Goal: Transaction & Acquisition: Book appointment/travel/reservation

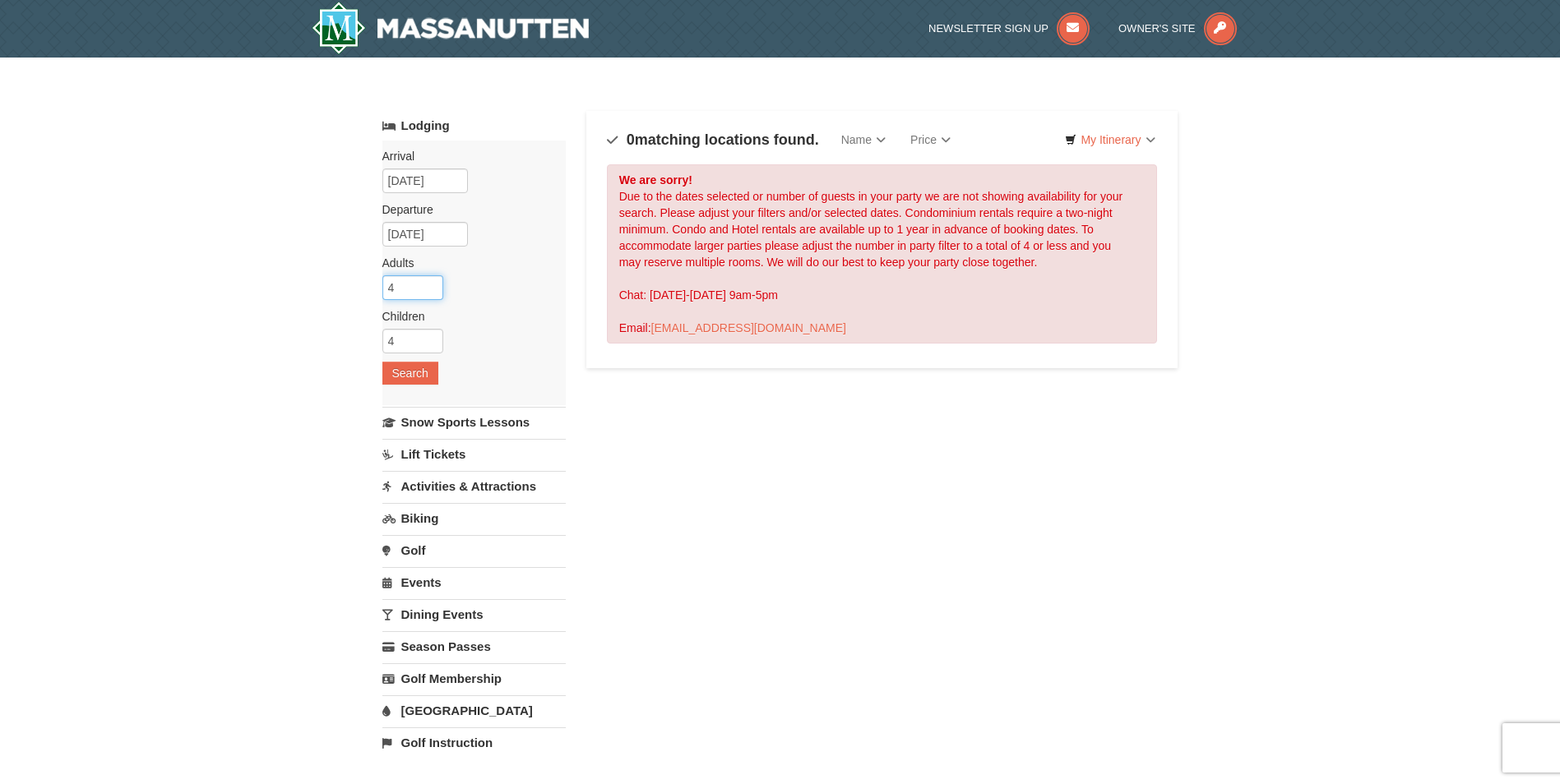
click at [432, 290] on input "4" at bounding box center [412, 288] width 61 height 24
click at [429, 280] on input "5" at bounding box center [412, 288] width 61 height 24
type input "6"
click at [429, 280] on input "6" at bounding box center [412, 288] width 61 height 24
type input "3"
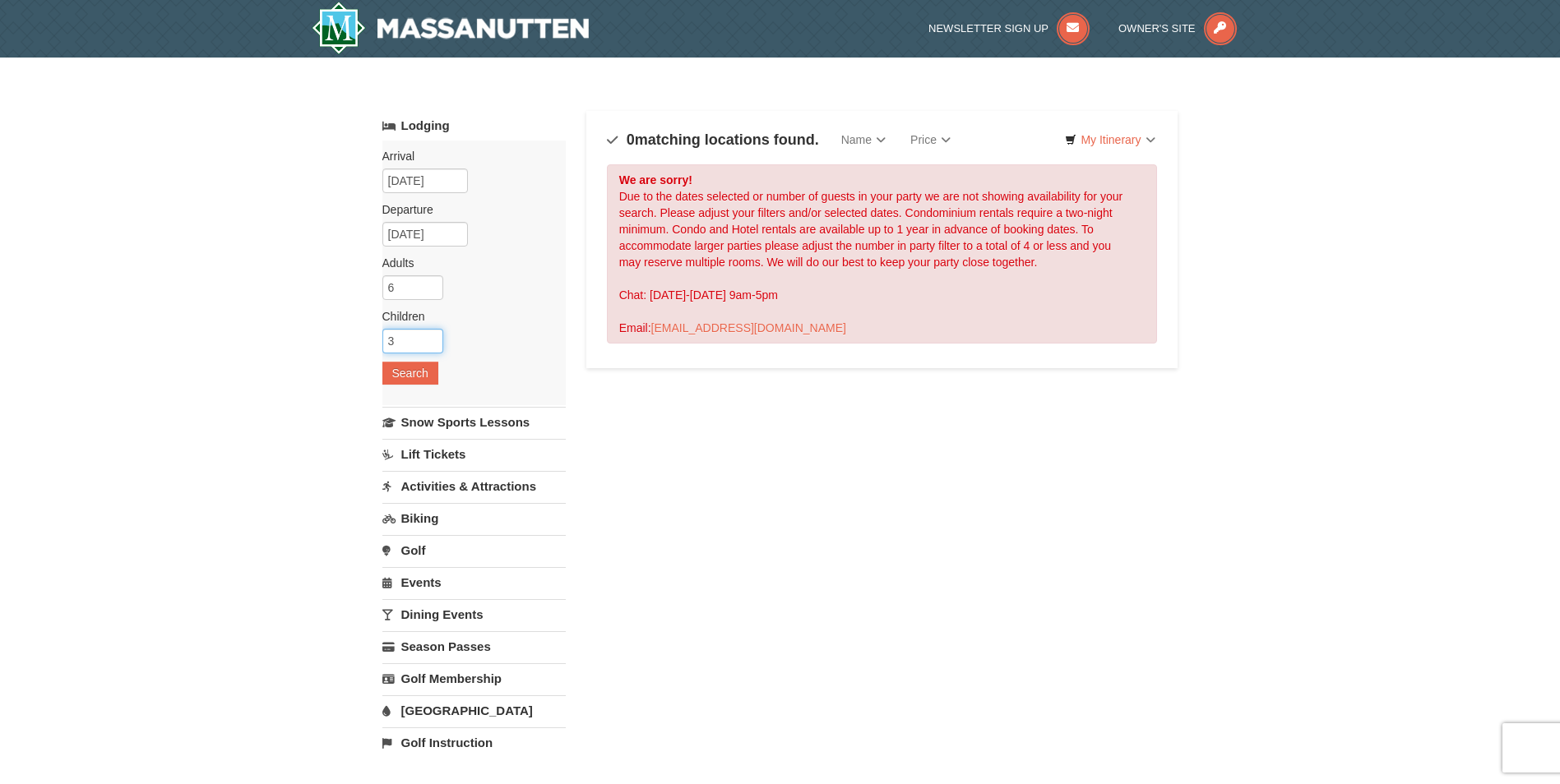
click at [434, 344] on input "3" at bounding box center [412, 340] width 61 height 24
click at [415, 182] on input "06/04/2026" at bounding box center [425, 181] width 85 height 24
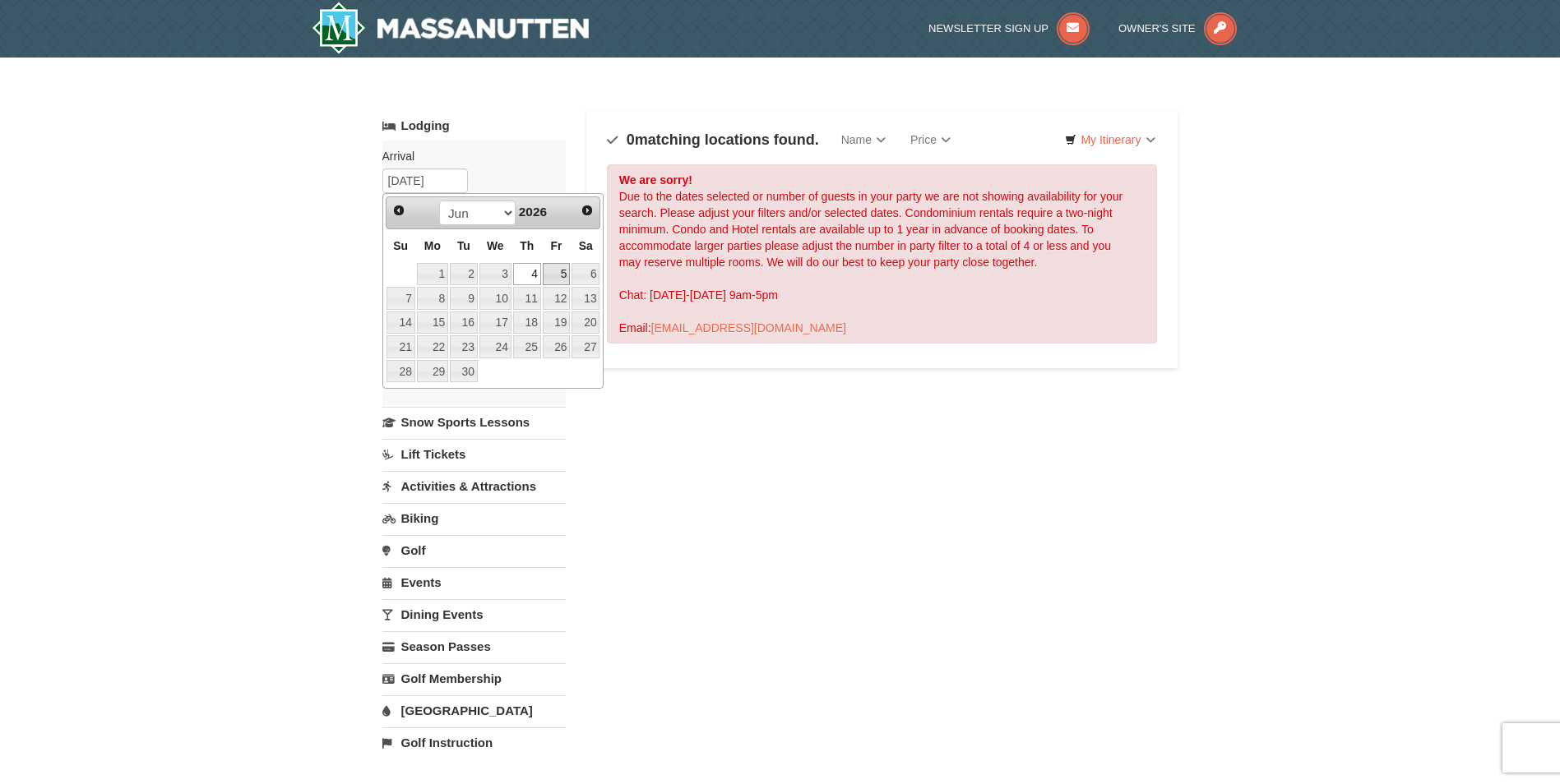
click at [558, 278] on link "5" at bounding box center [556, 274] width 28 height 23
type input "06/05/2026"
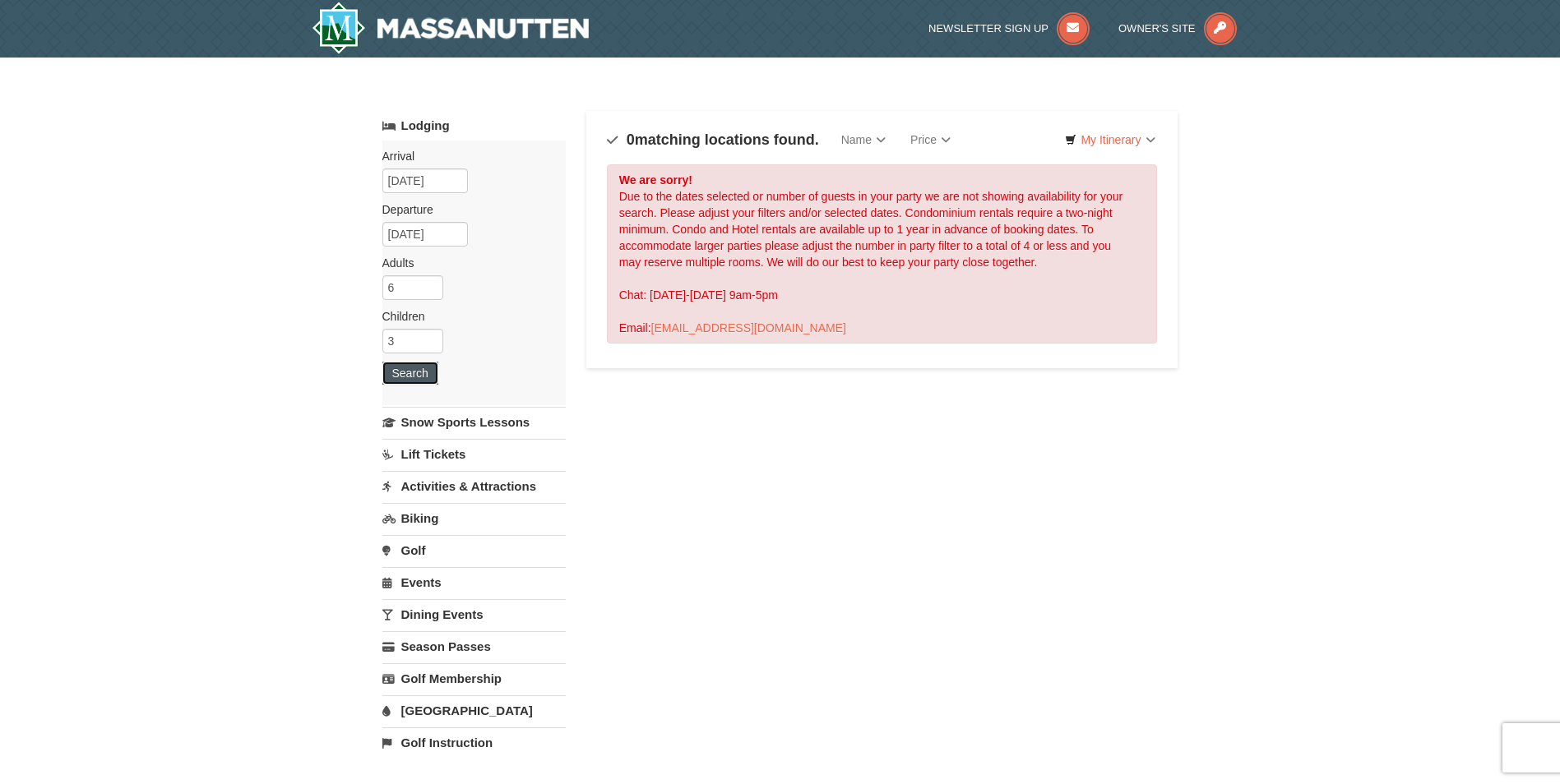
click at [423, 371] on button "Search" at bounding box center [410, 373] width 56 height 23
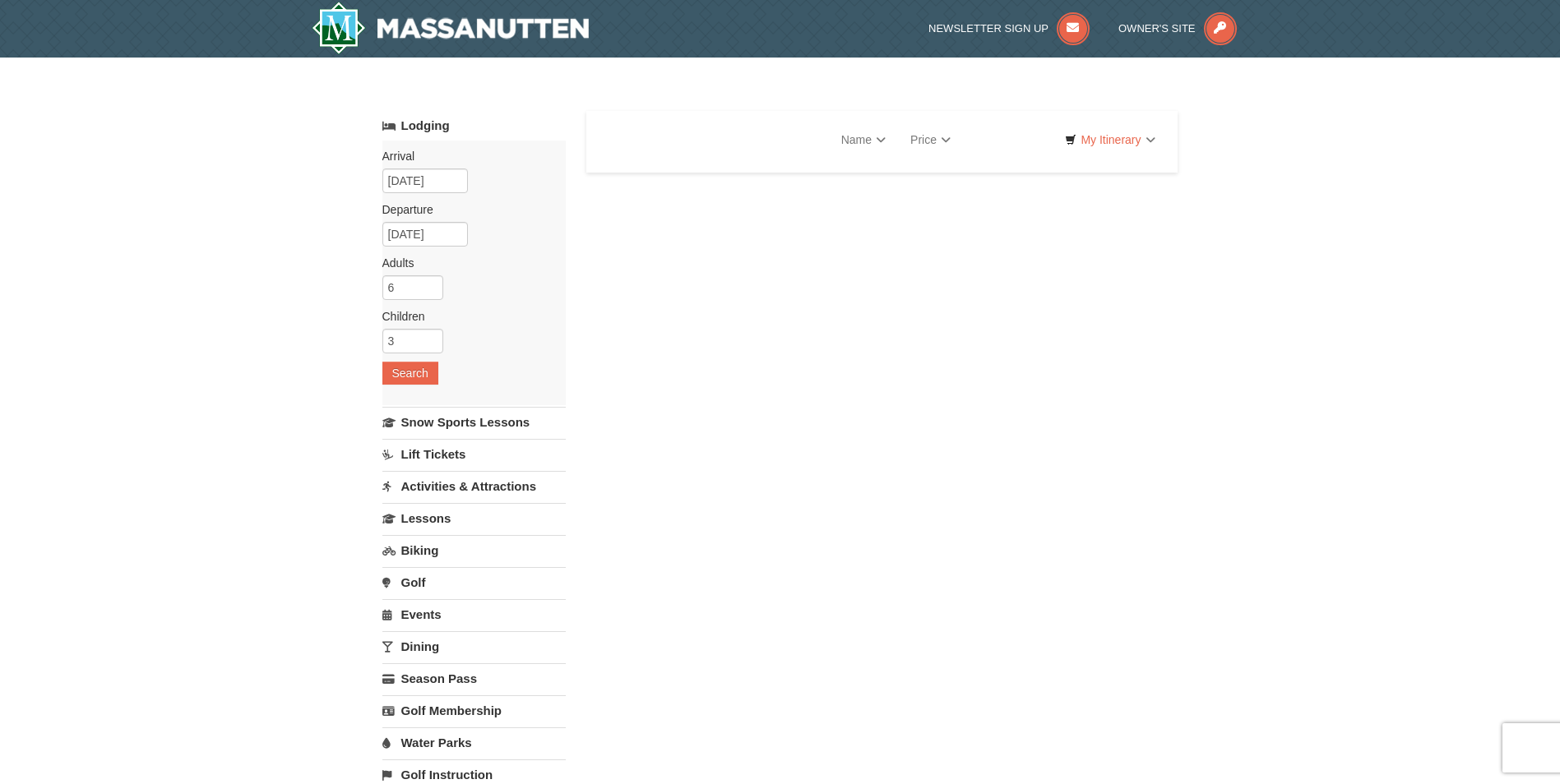
select select "10"
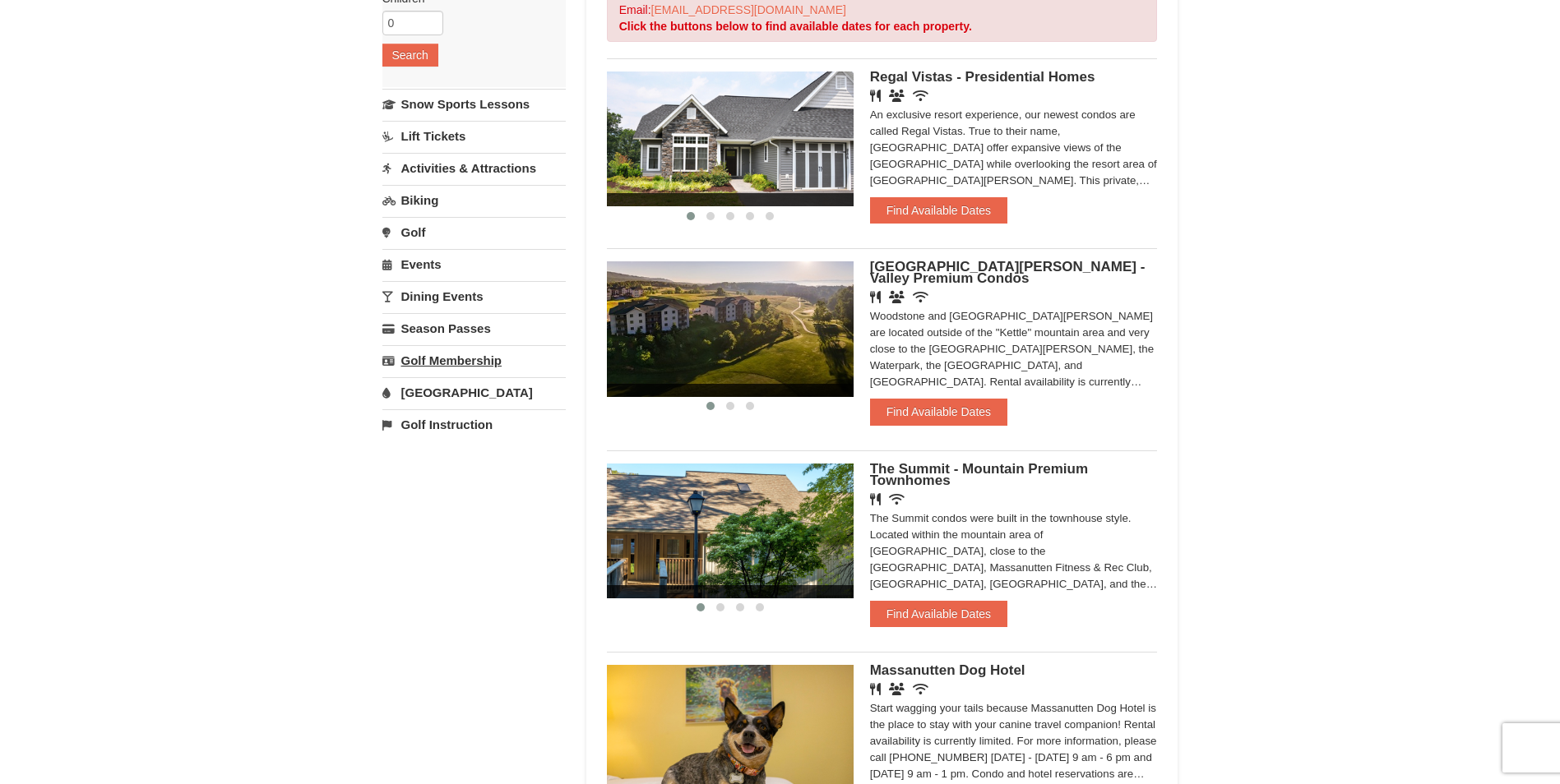
scroll to position [83, 0]
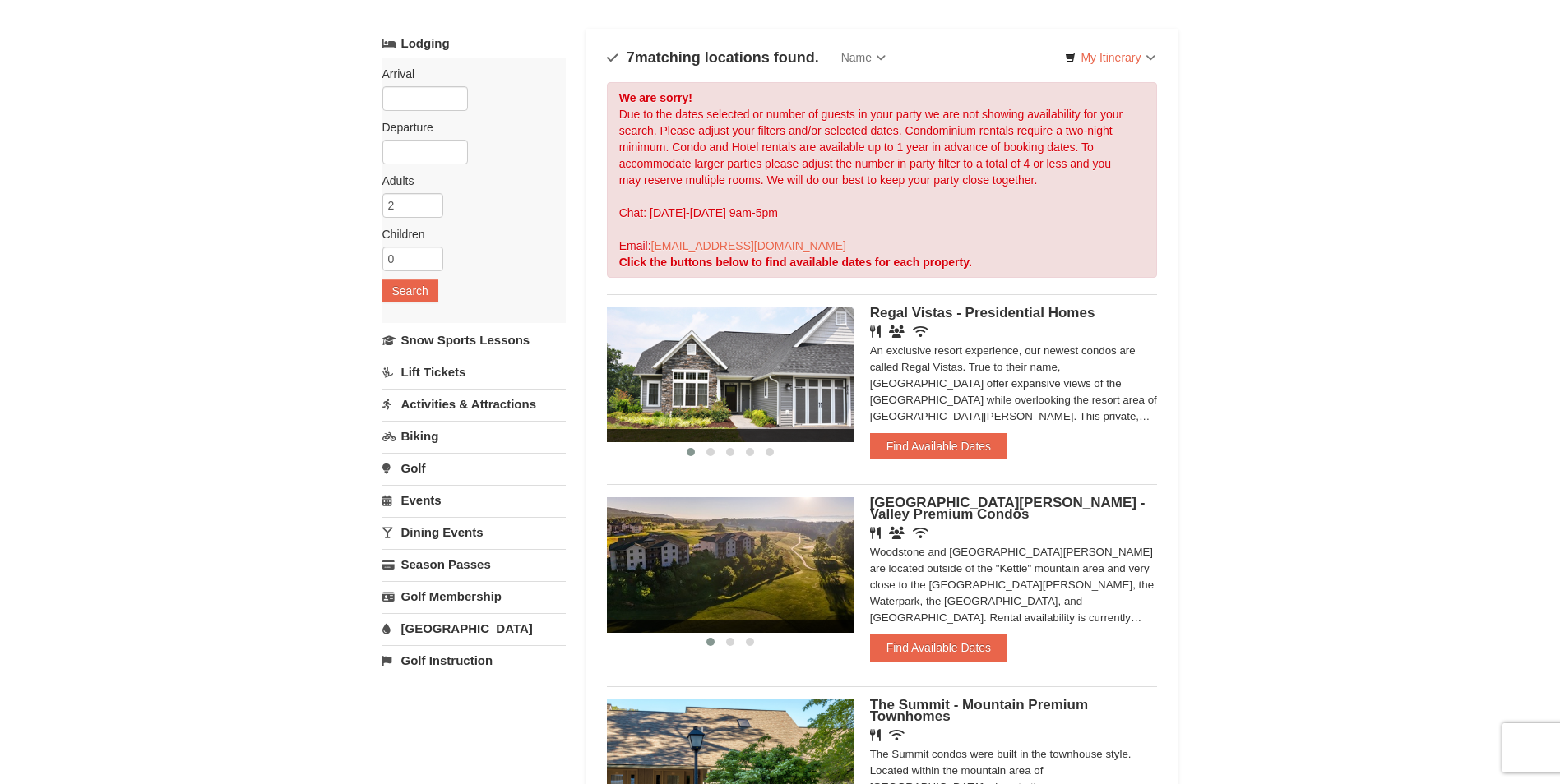
click at [438, 116] on div "Arrival Please format dates MM/DD/YYYY Please format dates MM/DD/YYYY Departure…" at bounding box center [474, 191] width 183 height 265
click at [417, 92] on input "text" at bounding box center [425, 98] width 85 height 24
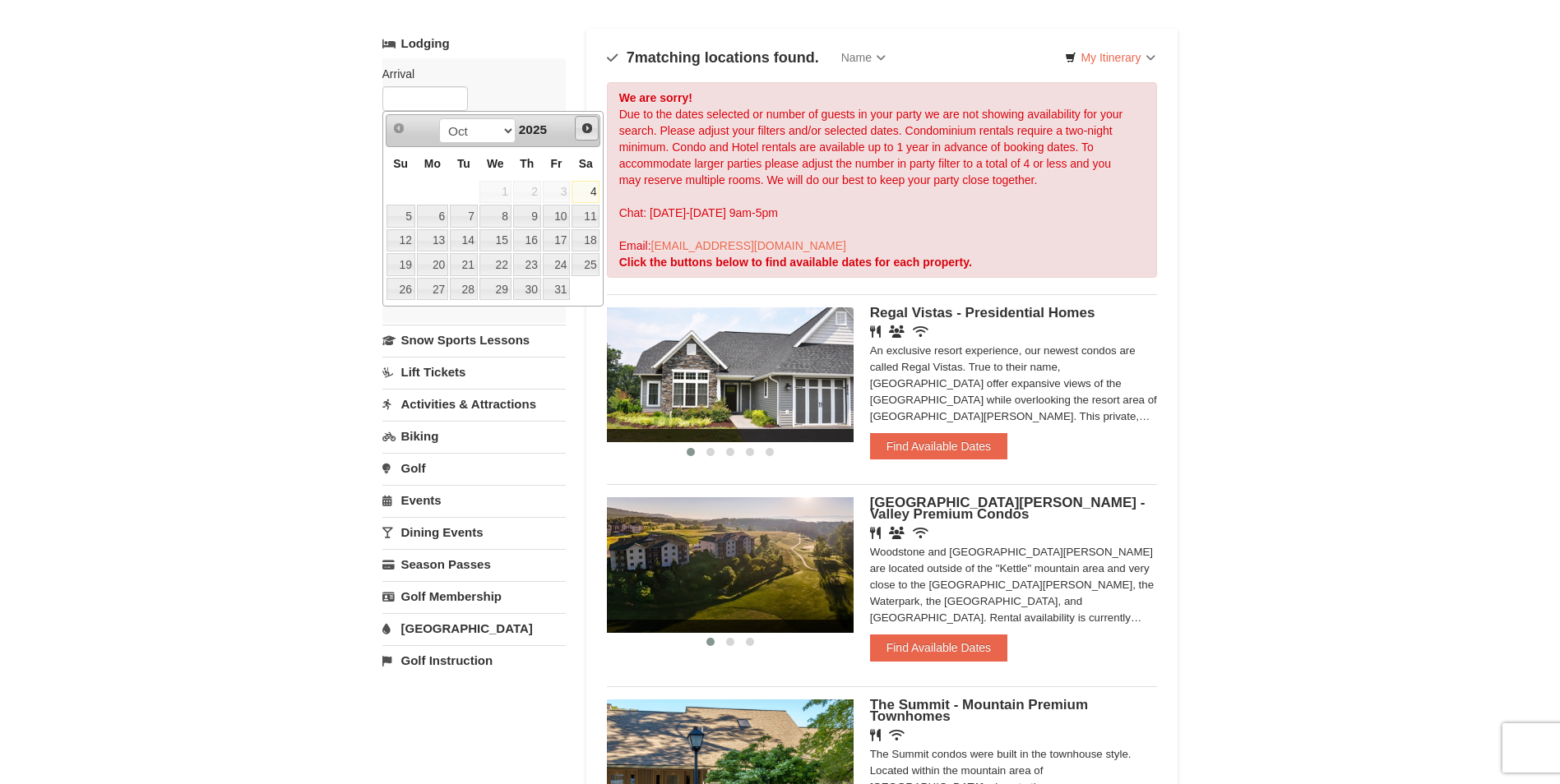
click at [589, 133] on span "Next" at bounding box center [587, 128] width 13 height 13
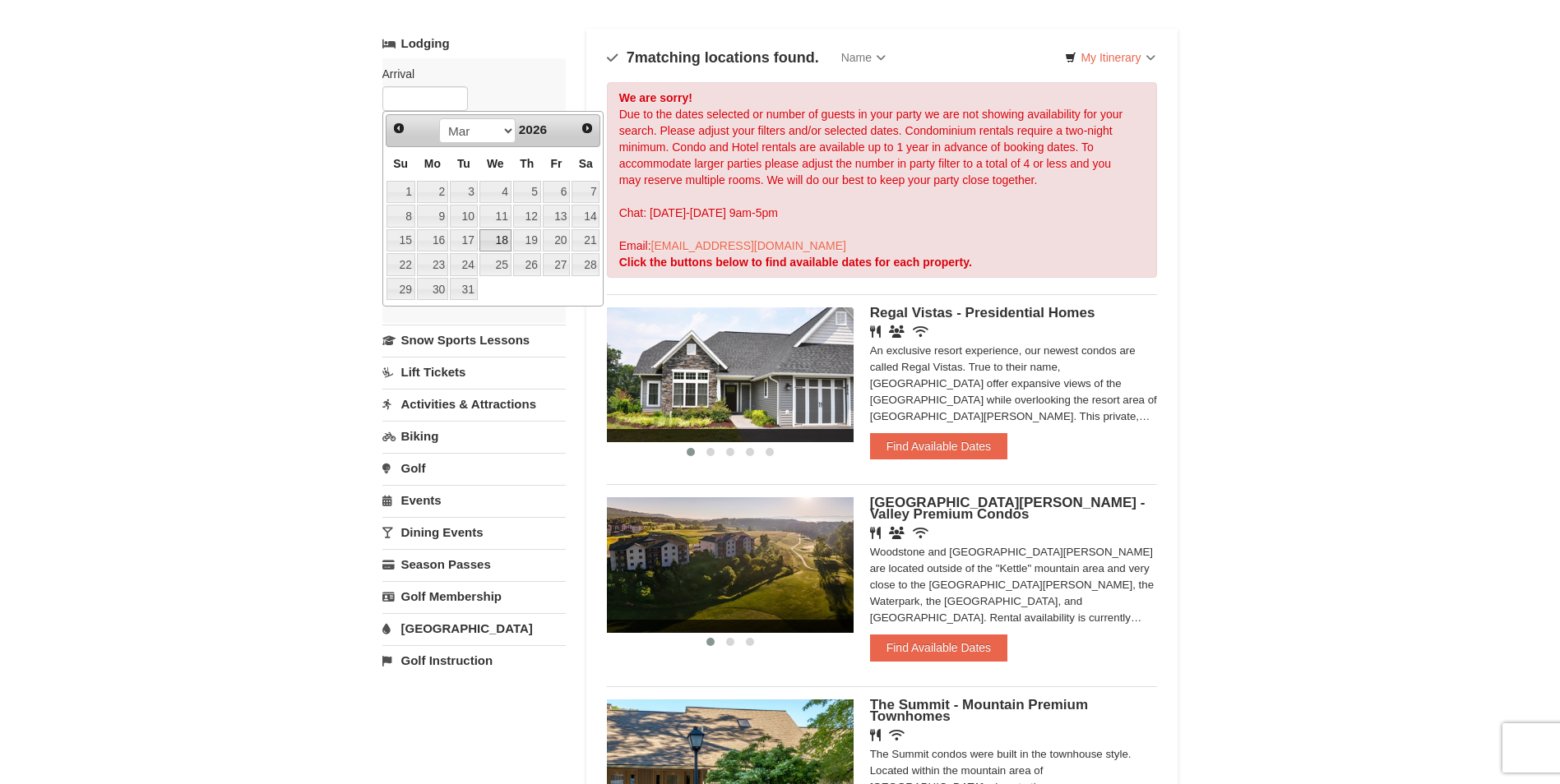
click at [501, 239] on link "18" at bounding box center [495, 240] width 32 height 23
type input "[DATE]"
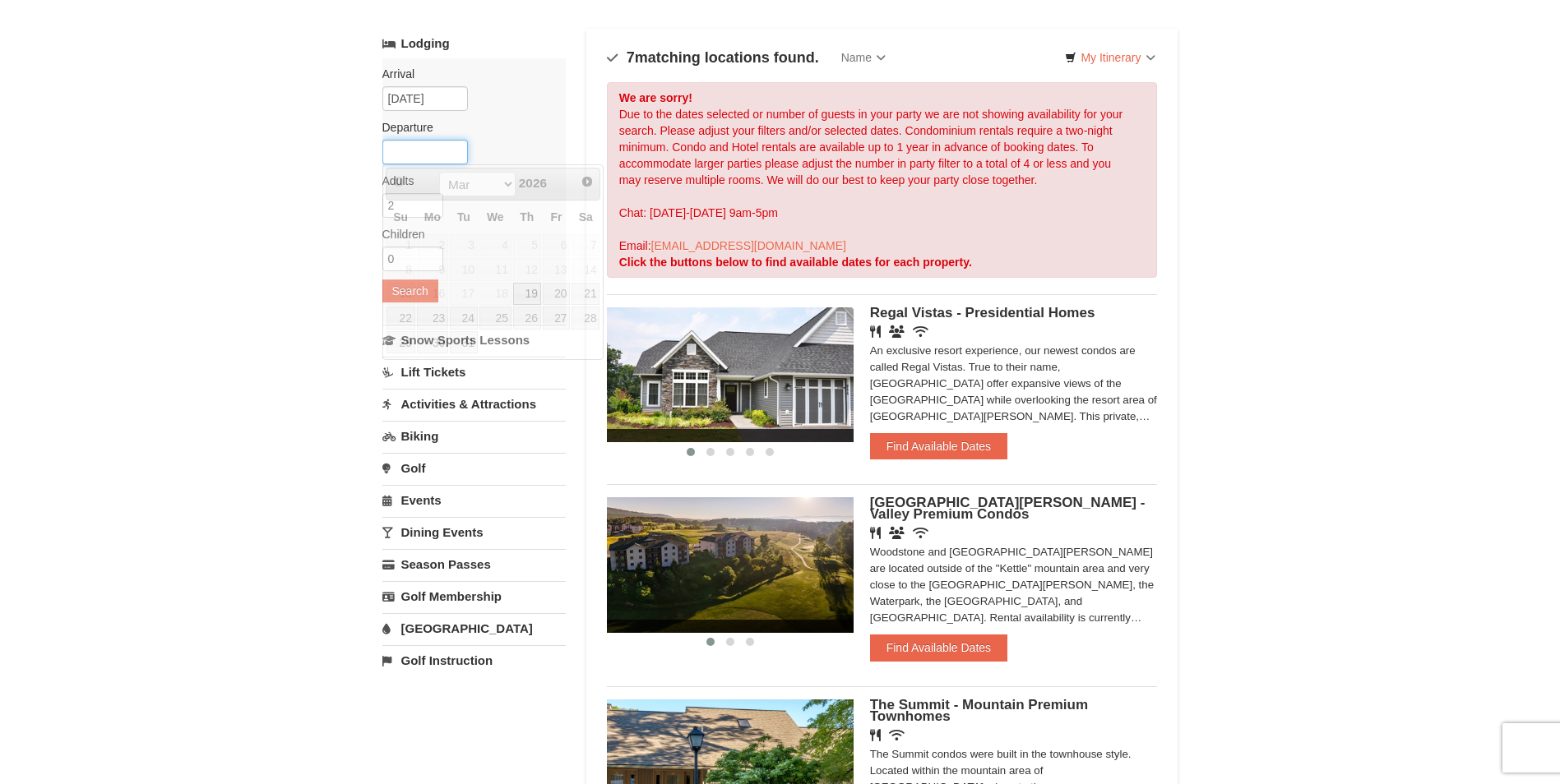
click at [444, 152] on input "text" at bounding box center [425, 152] width 85 height 24
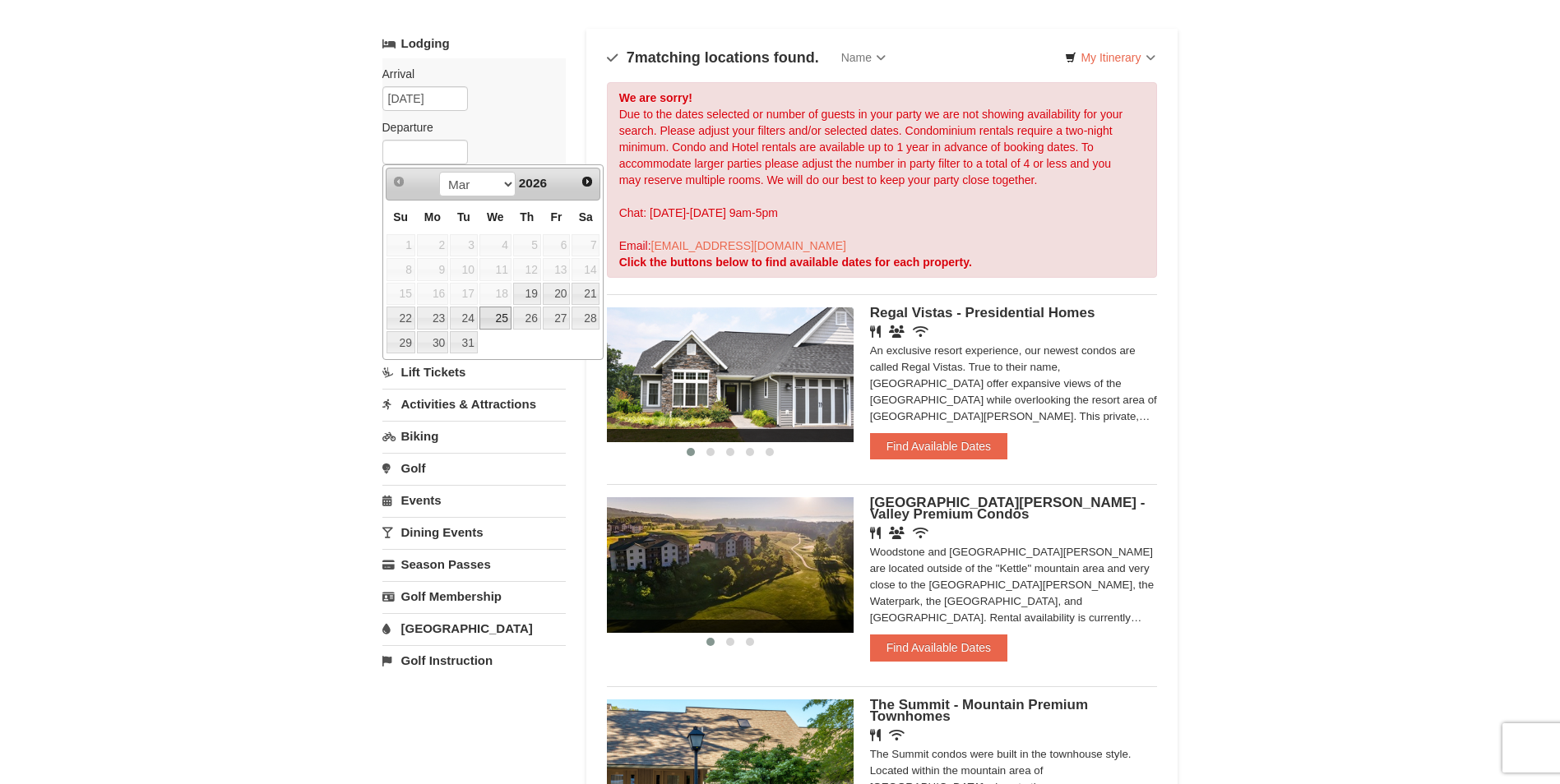
click at [489, 315] on link "25" at bounding box center [495, 318] width 32 height 23
type input "03/25/2026"
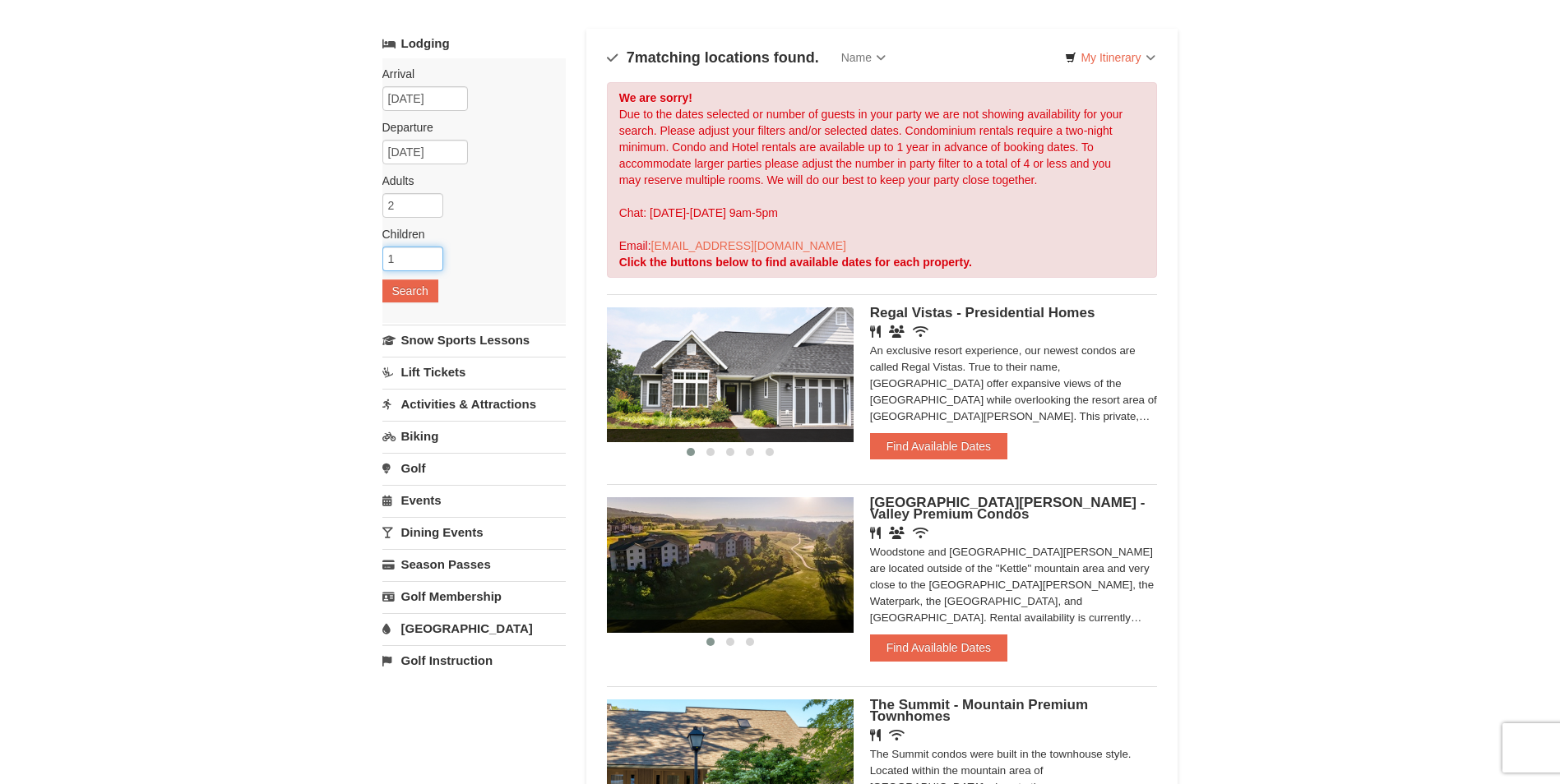
type input "1"
click at [431, 258] on input "1" at bounding box center [412, 259] width 61 height 24
click at [429, 289] on button "Search" at bounding box center [410, 290] width 56 height 23
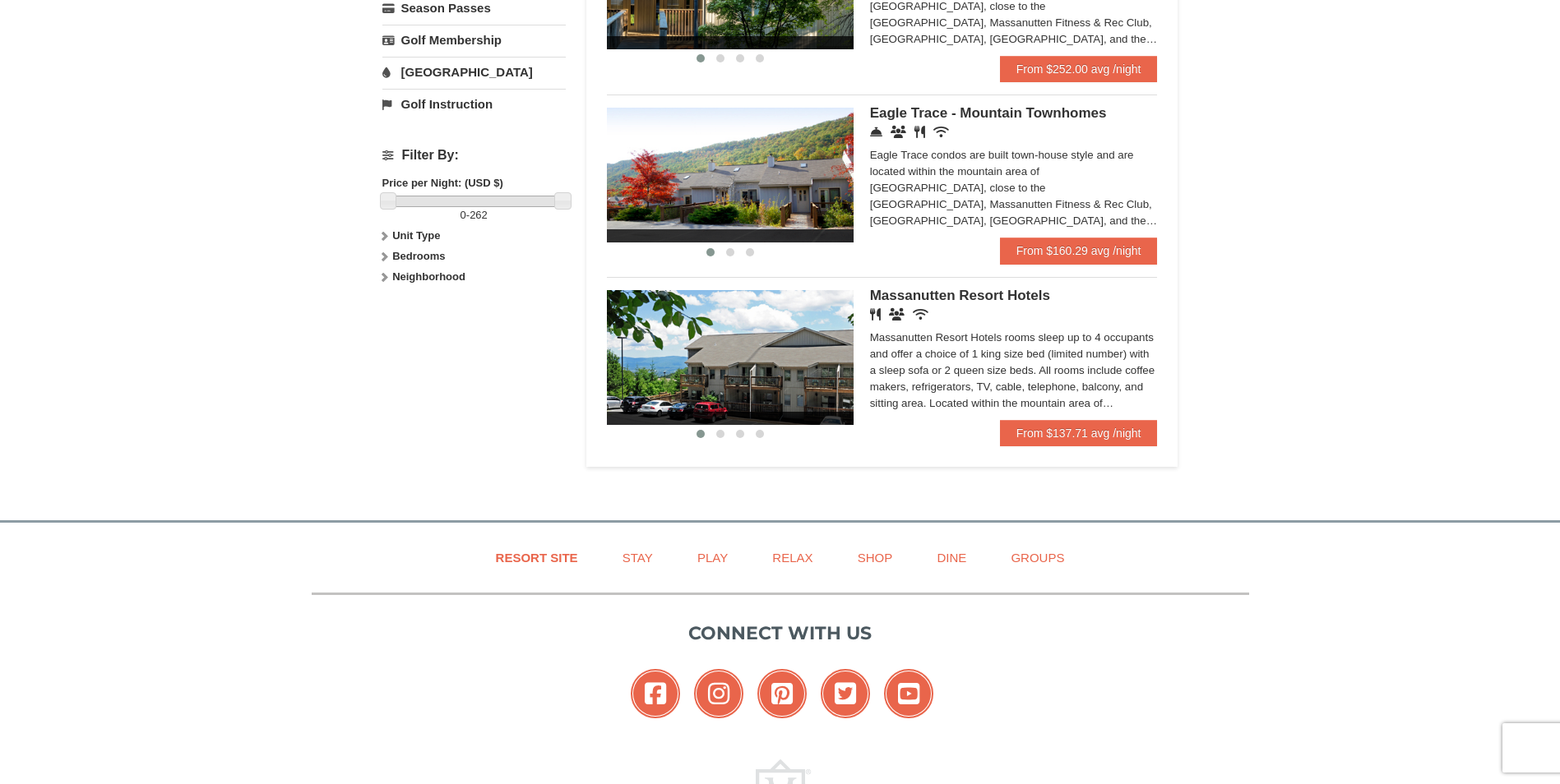
scroll to position [658, 0]
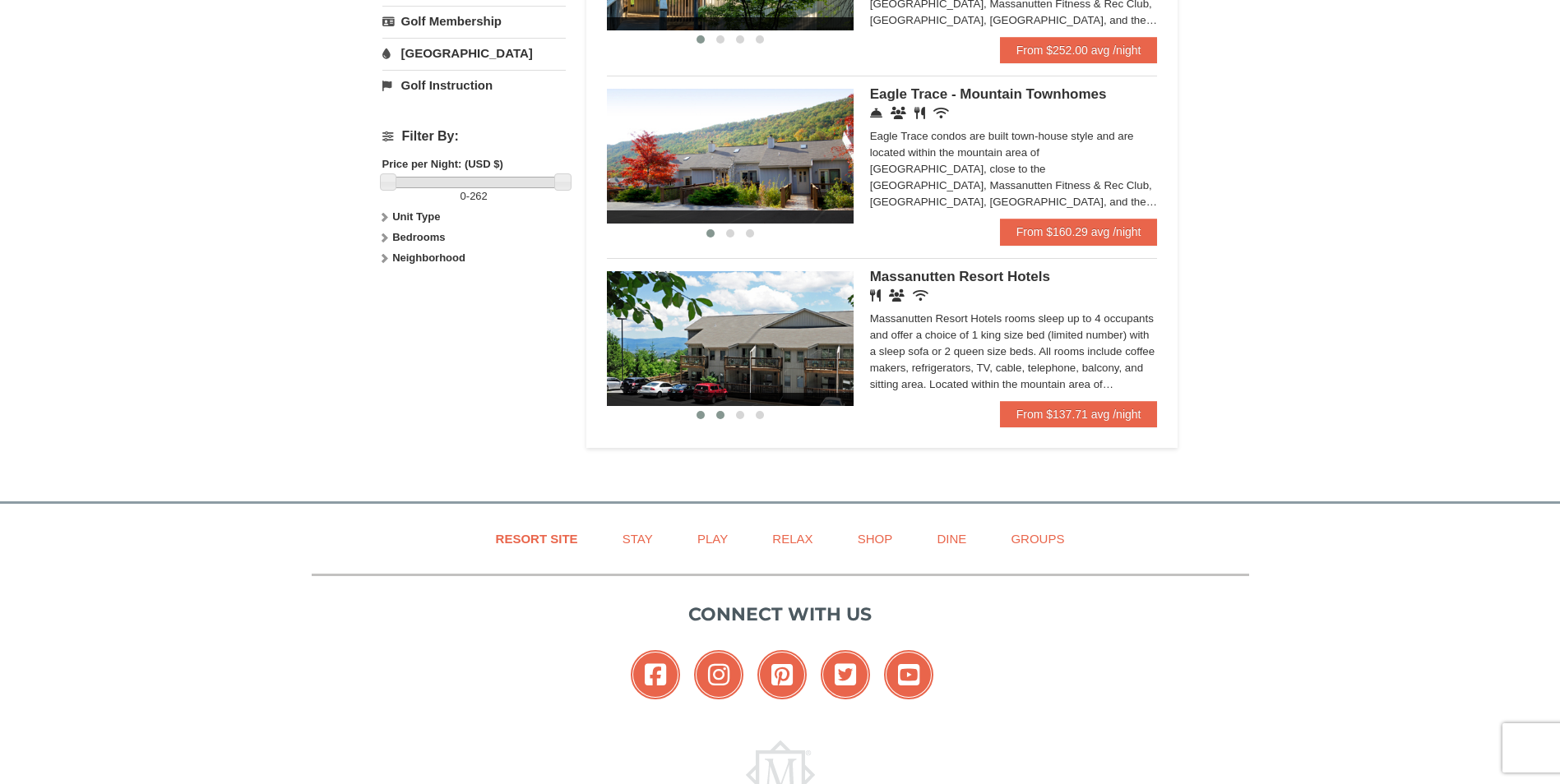
click at [718, 414] on span at bounding box center [720, 415] width 8 height 8
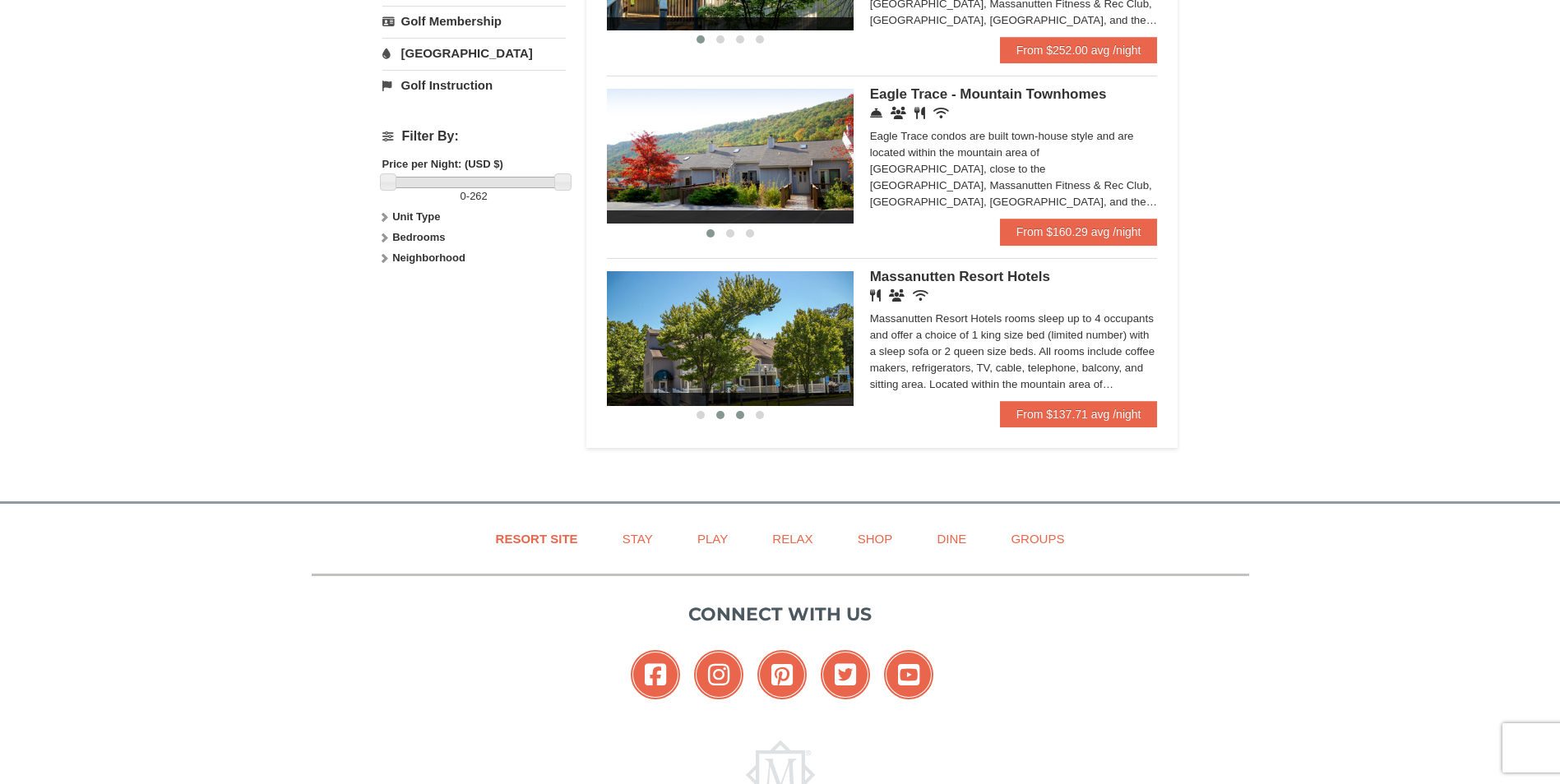
click at [739, 416] on span at bounding box center [740, 415] width 8 height 8
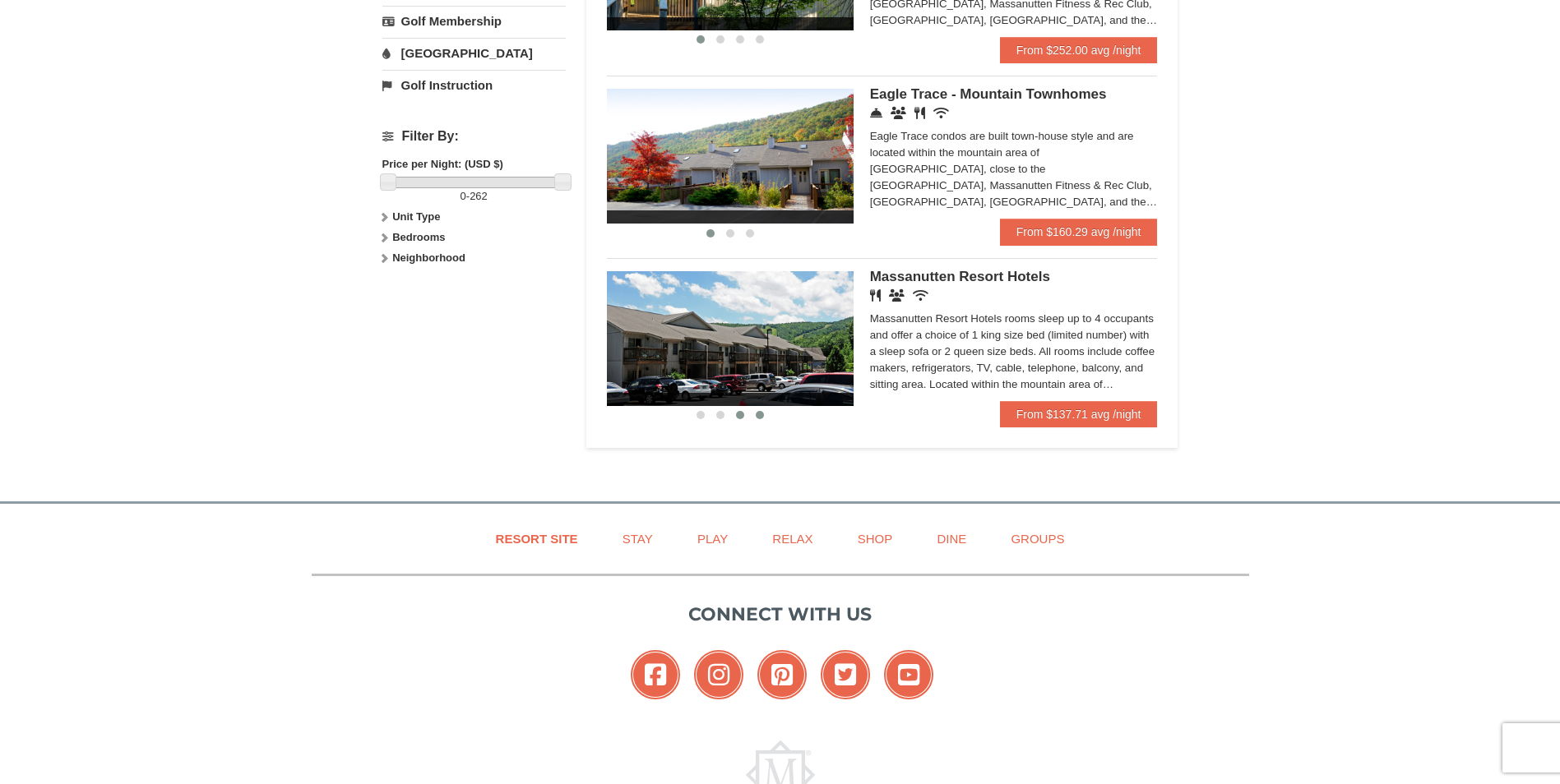
click at [762, 415] on span at bounding box center [760, 415] width 8 height 8
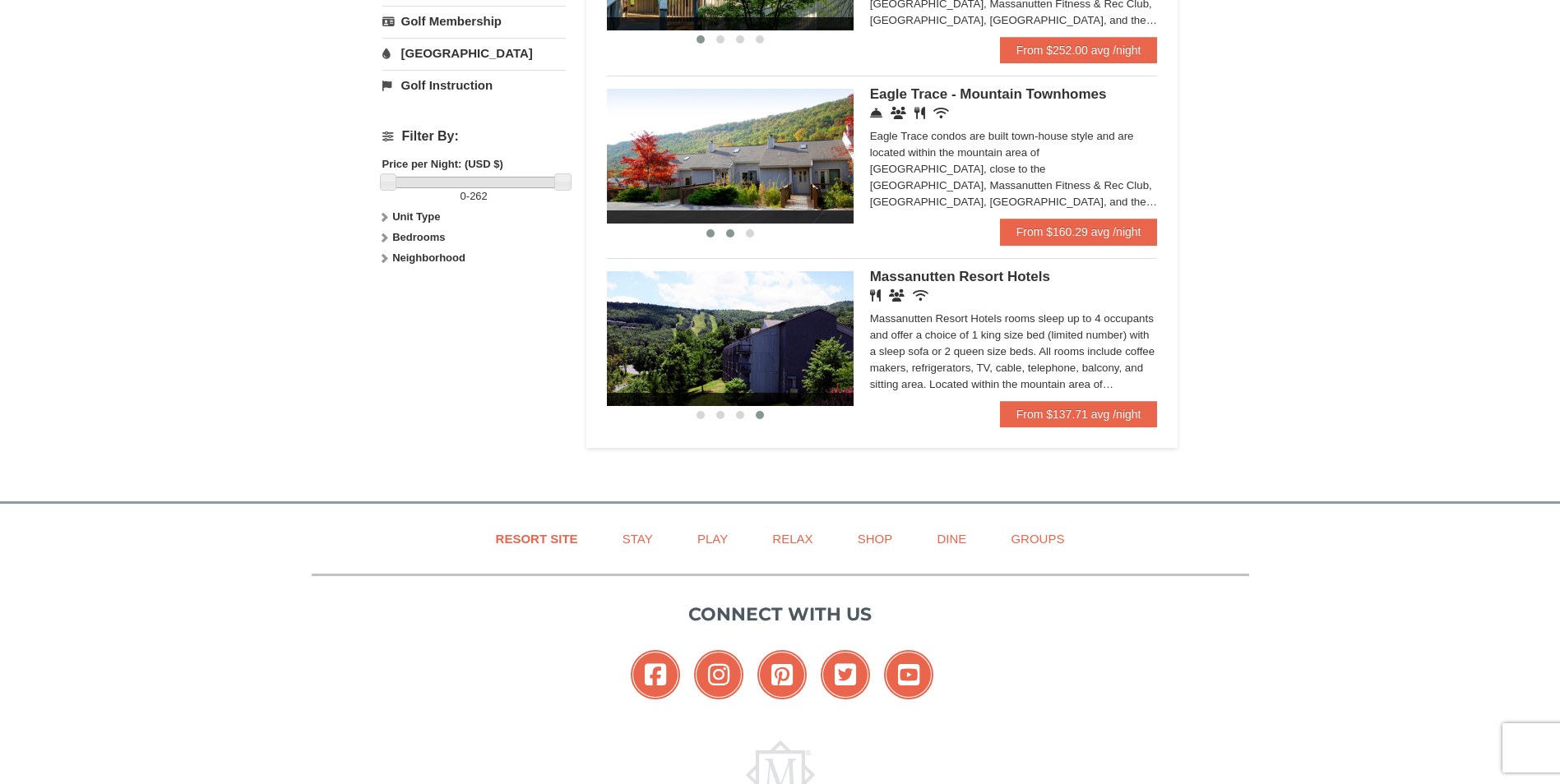
click at [731, 236] on span at bounding box center [730, 233] width 8 height 8
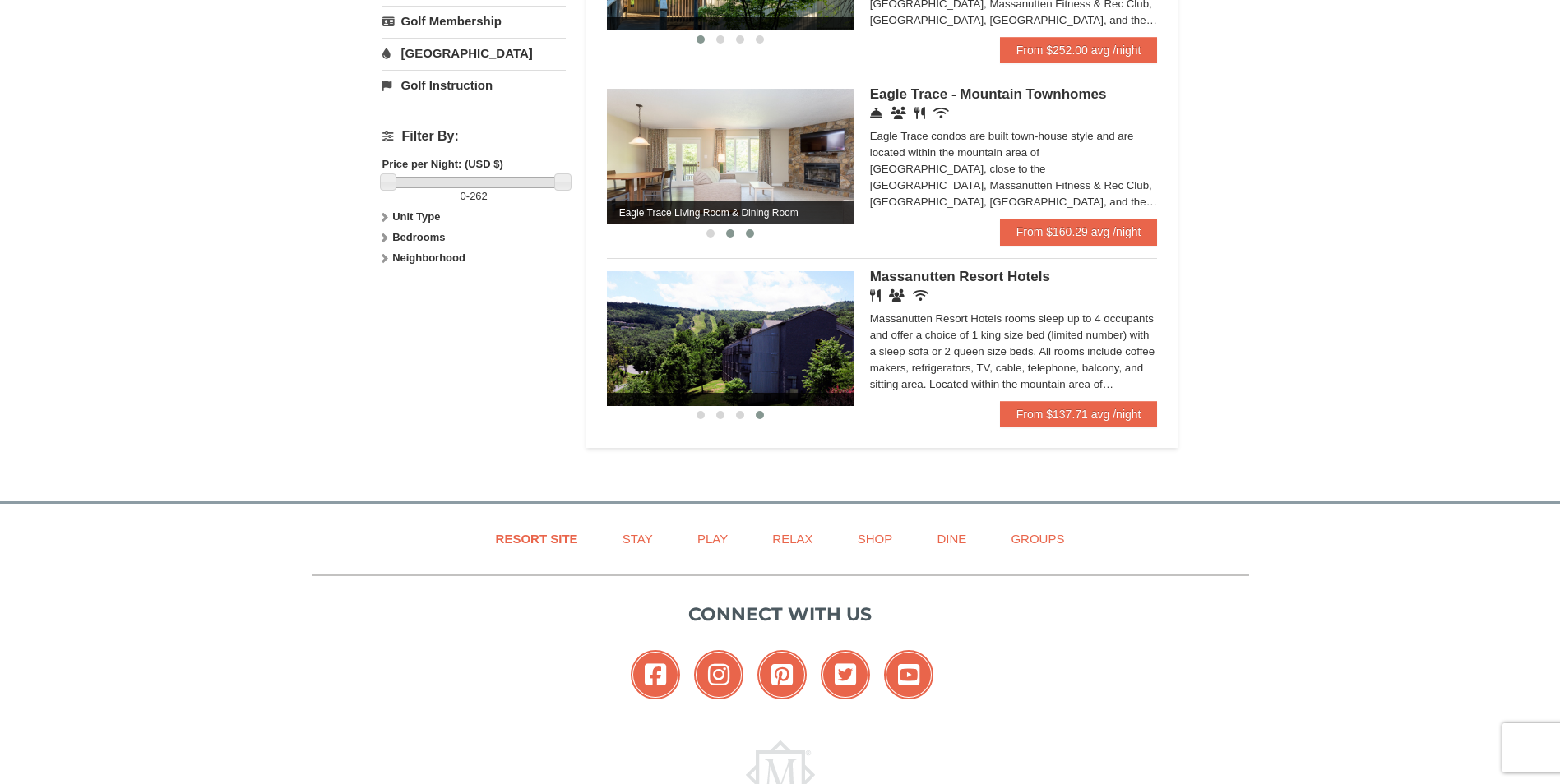
click at [749, 236] on span at bounding box center [750, 233] width 8 height 8
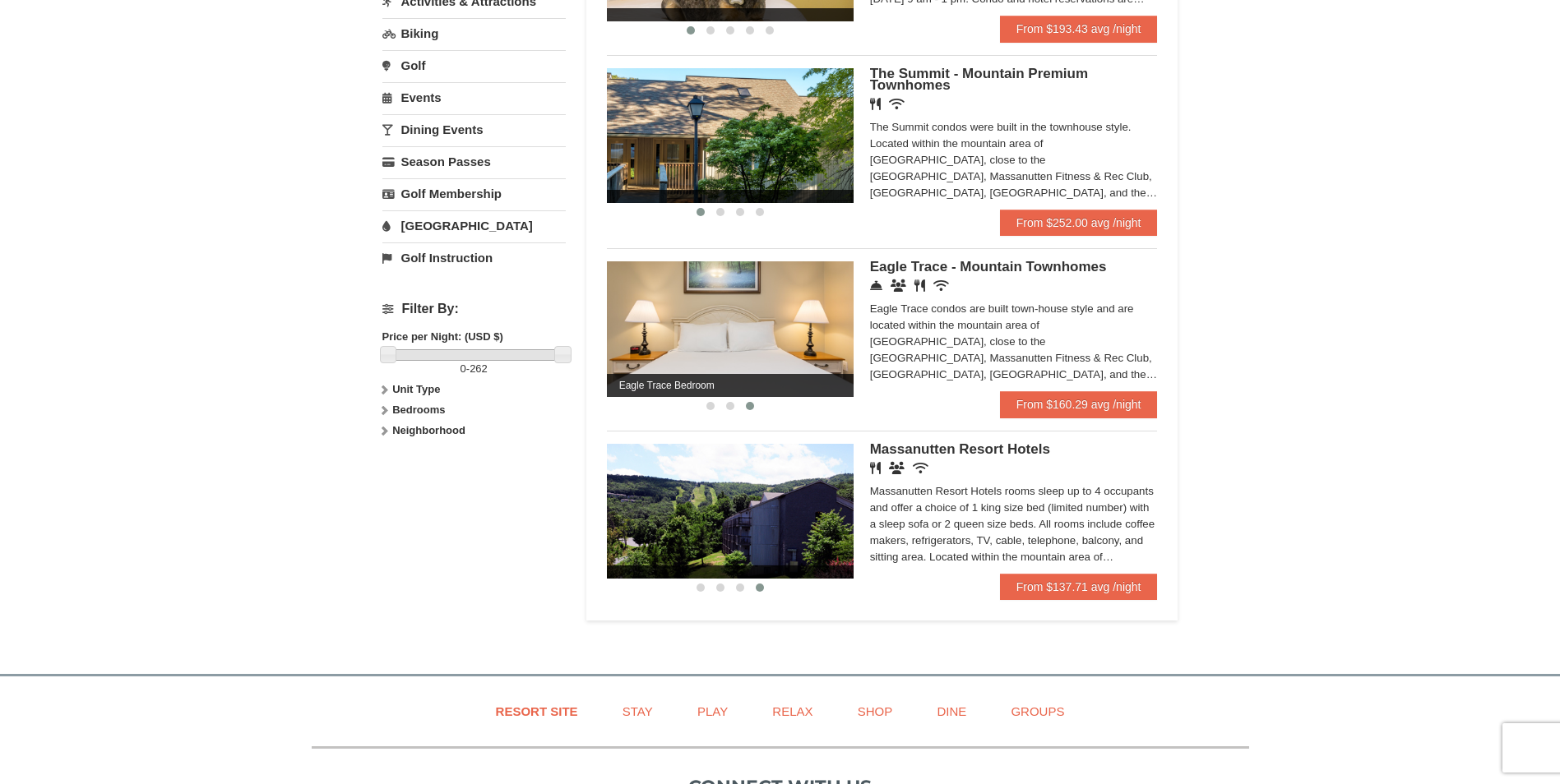
scroll to position [494, 0]
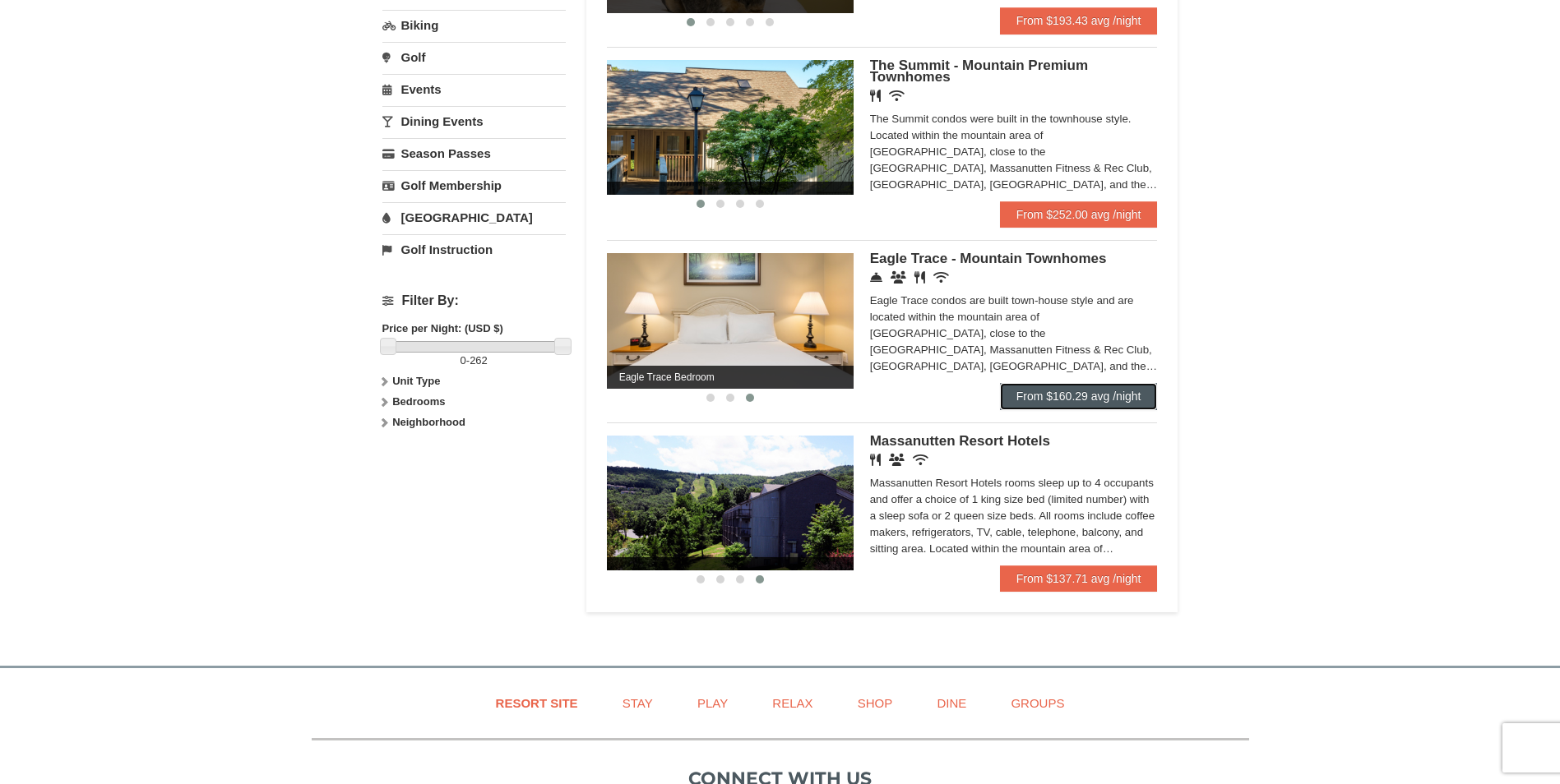
click at [1111, 398] on link "From $160.29 avg /night" at bounding box center [1079, 396] width 158 height 26
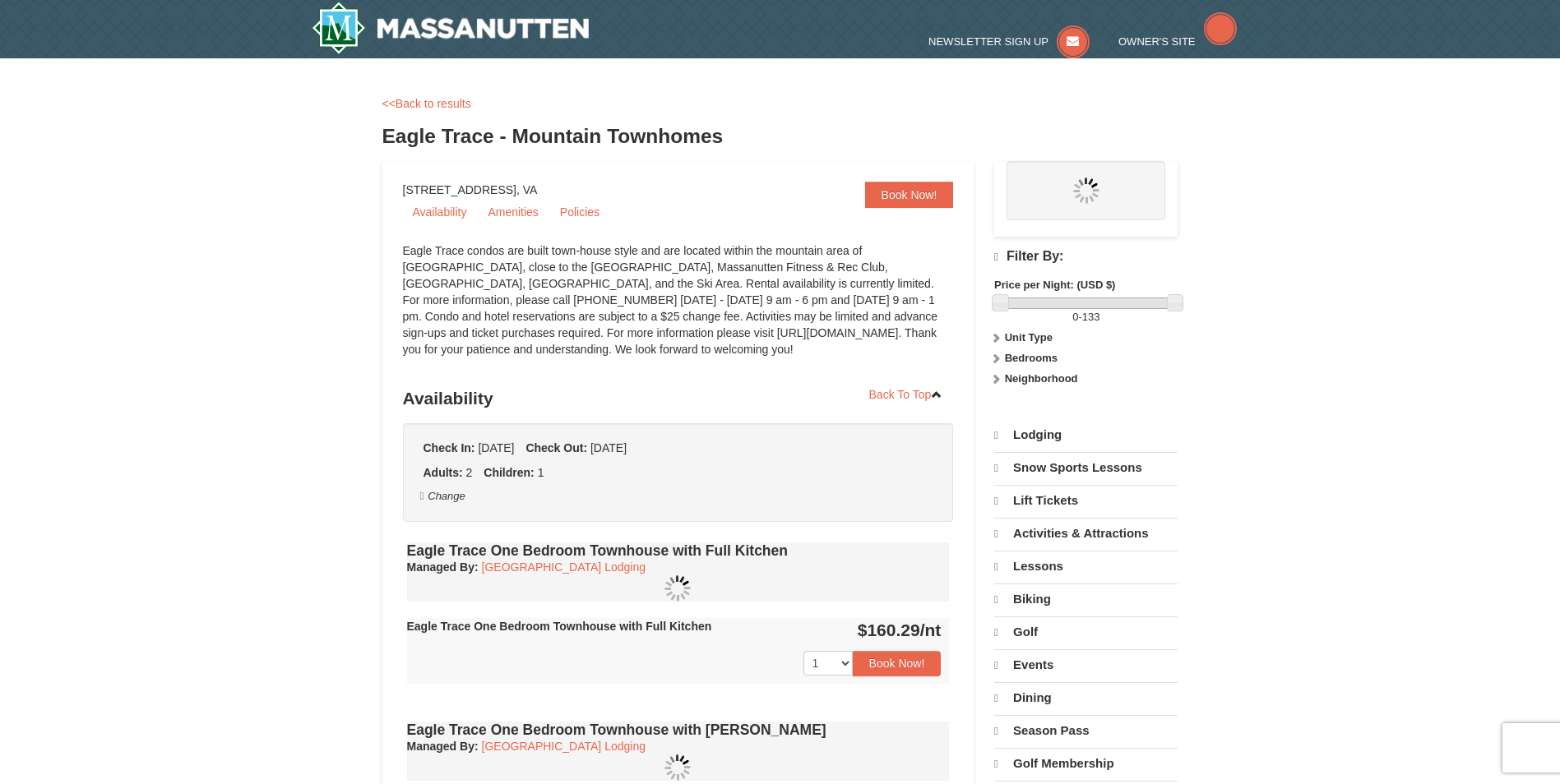
select select "10"
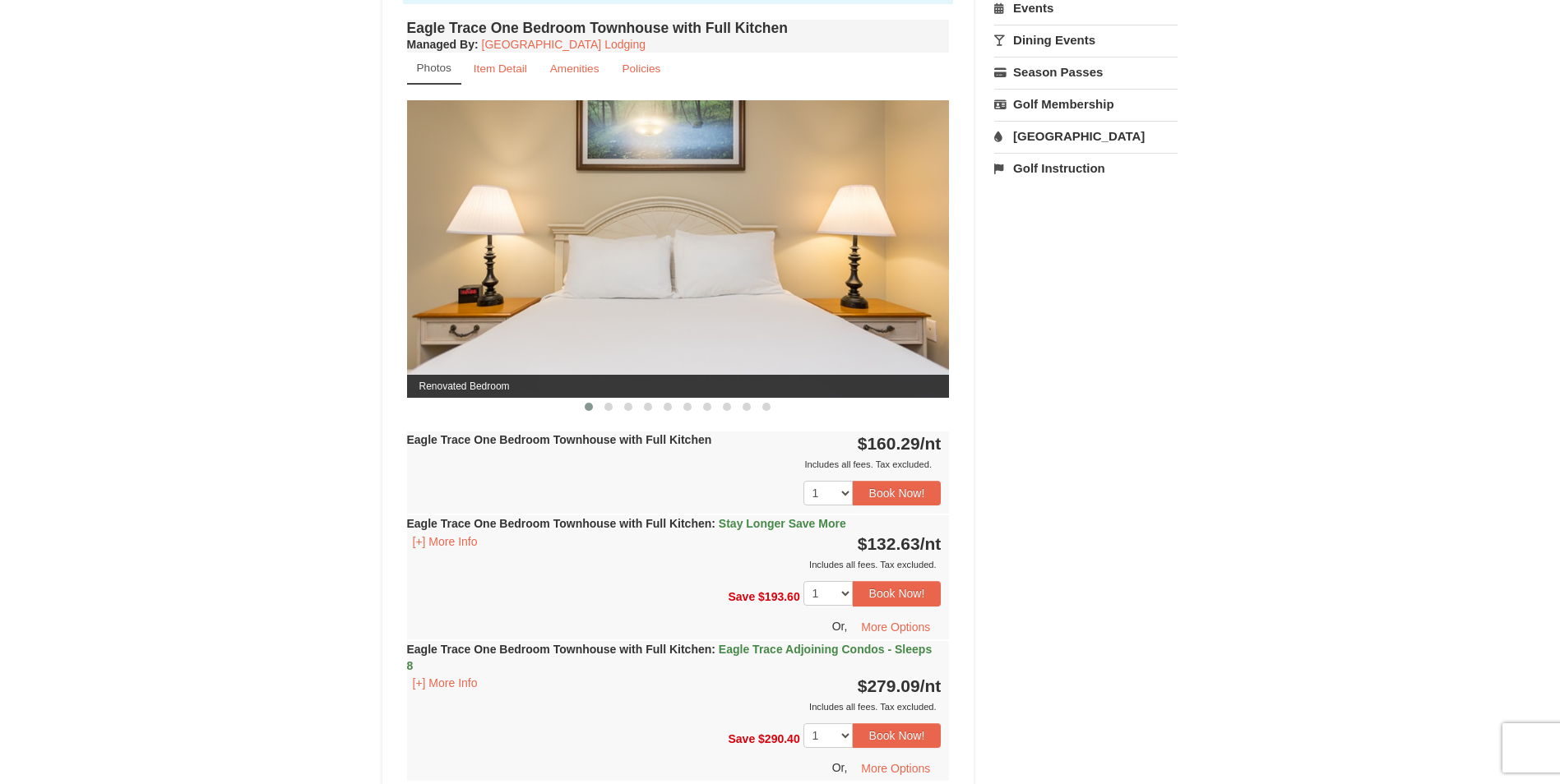
scroll to position [575, 0]
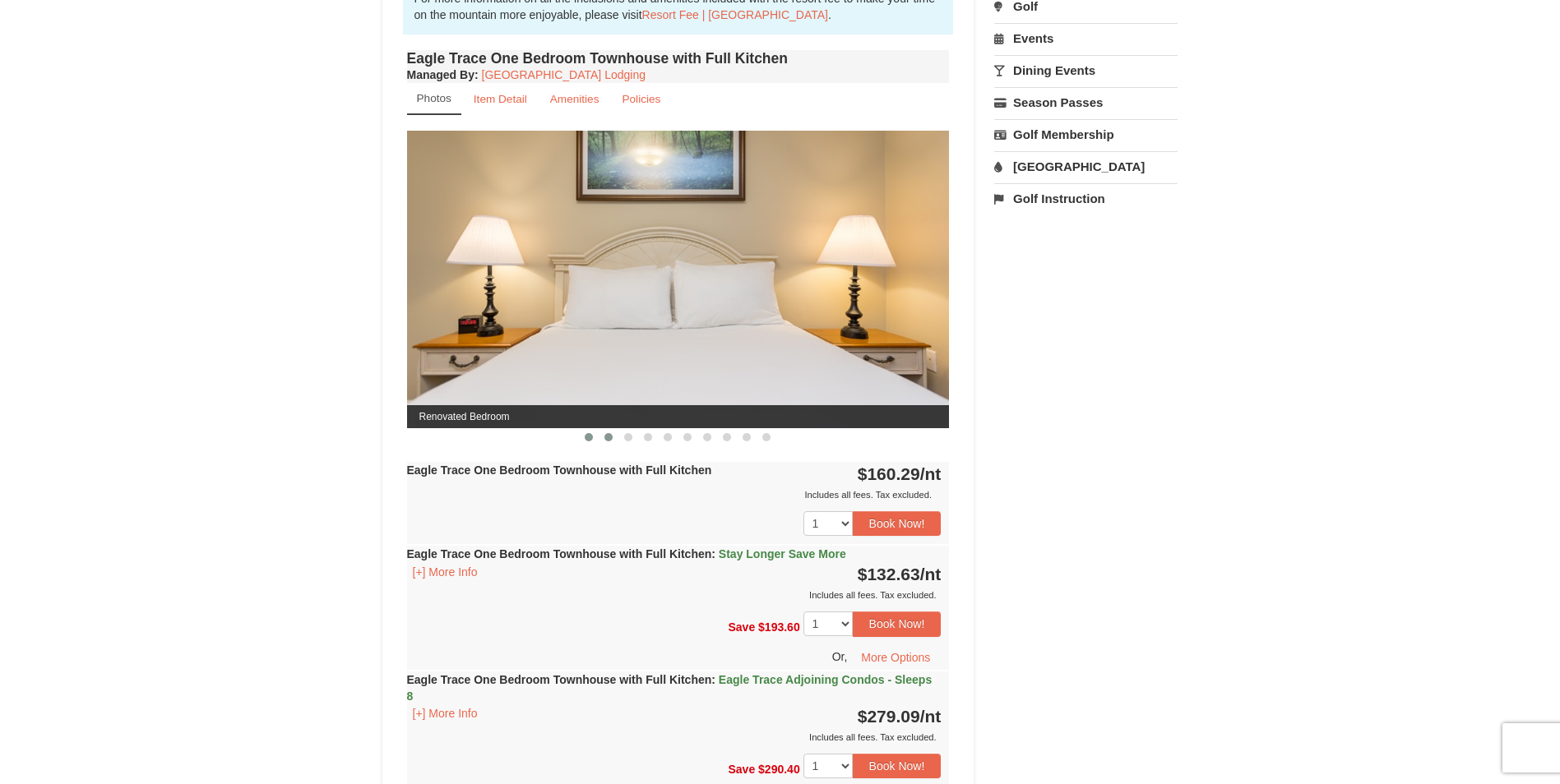
click at [608, 439] on span at bounding box center [608, 437] width 8 height 8
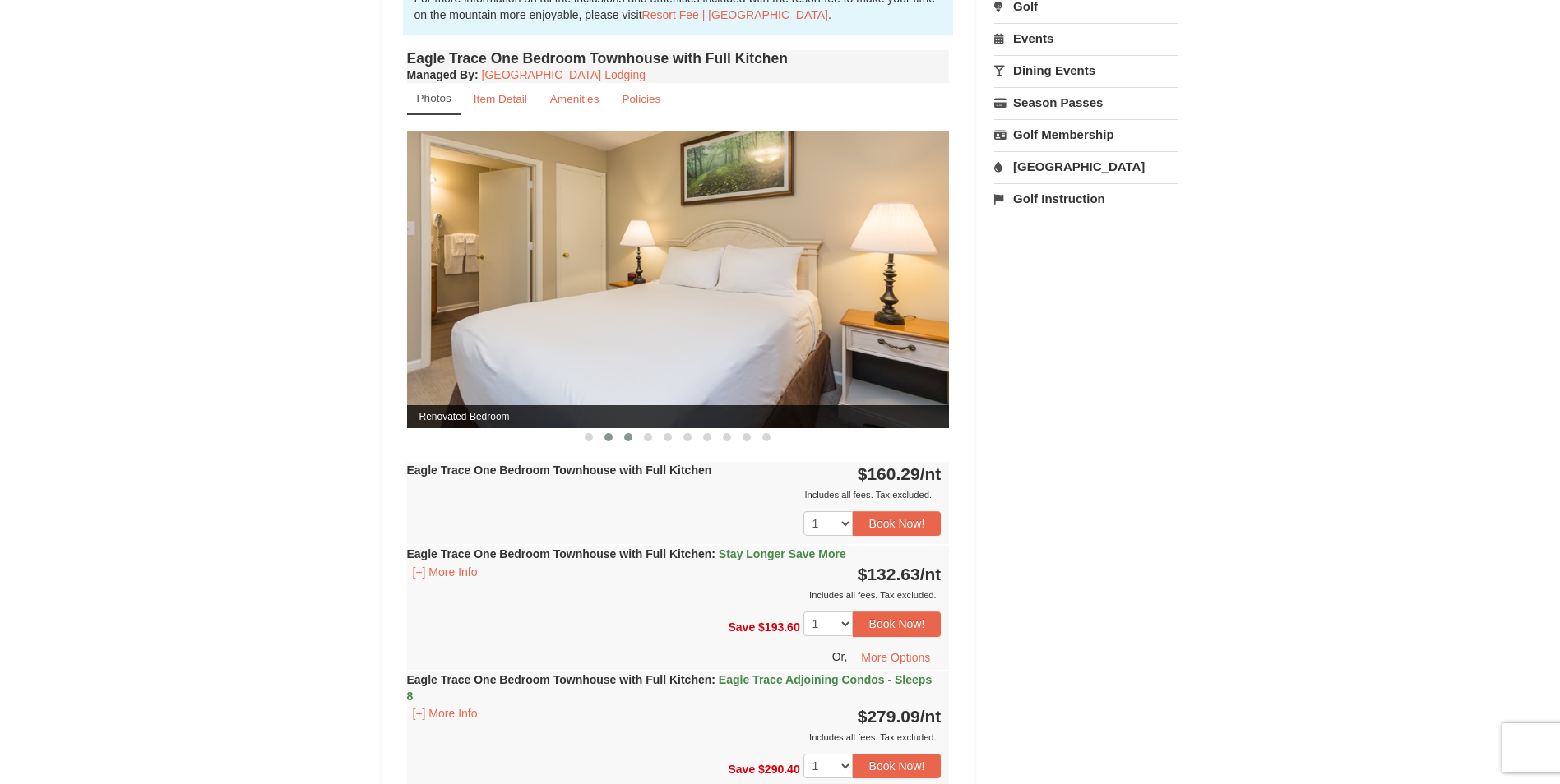
click at [626, 441] on span at bounding box center [628, 437] width 8 height 8
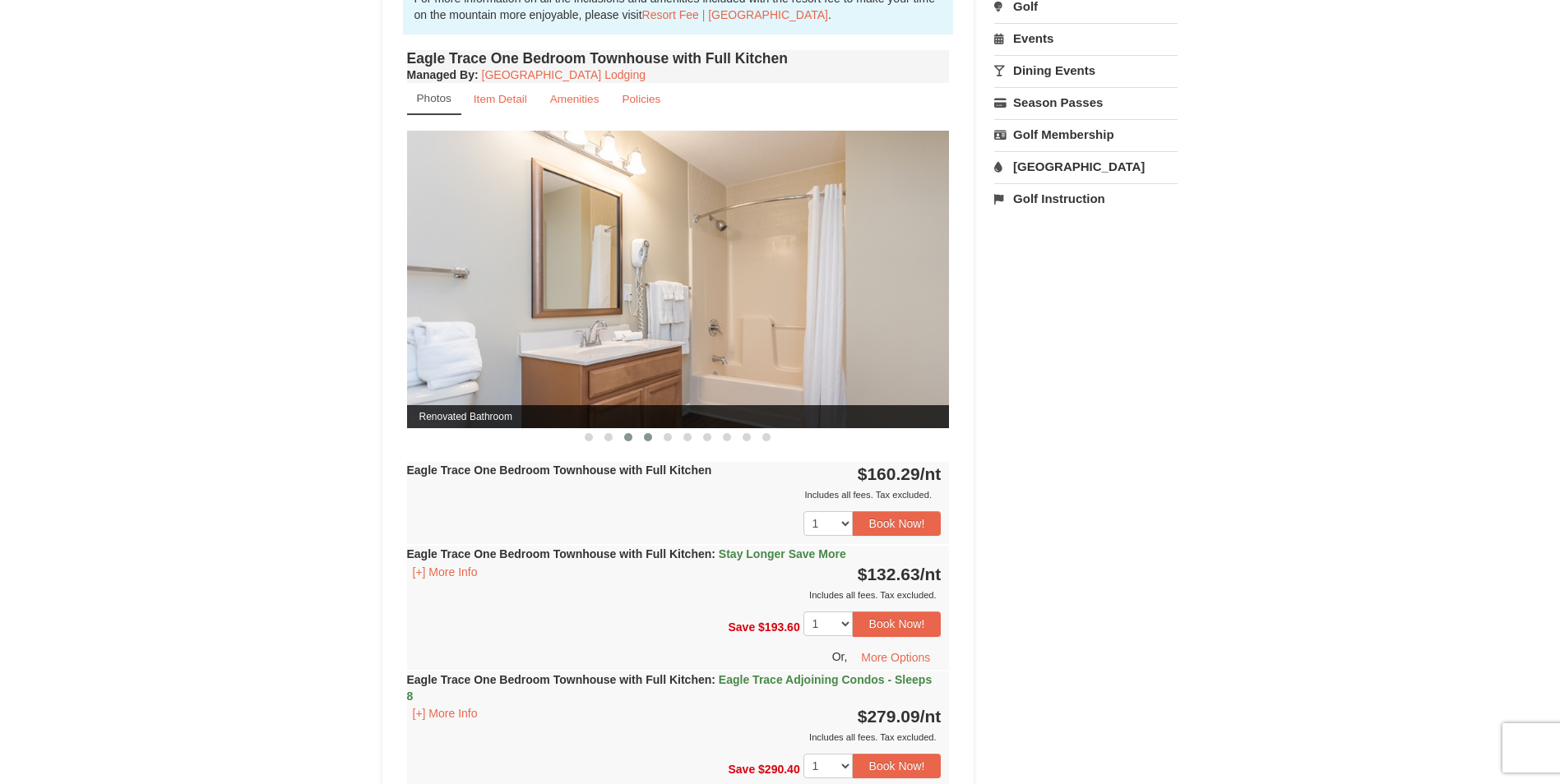
click at [648, 438] on span at bounding box center [647, 437] width 8 height 8
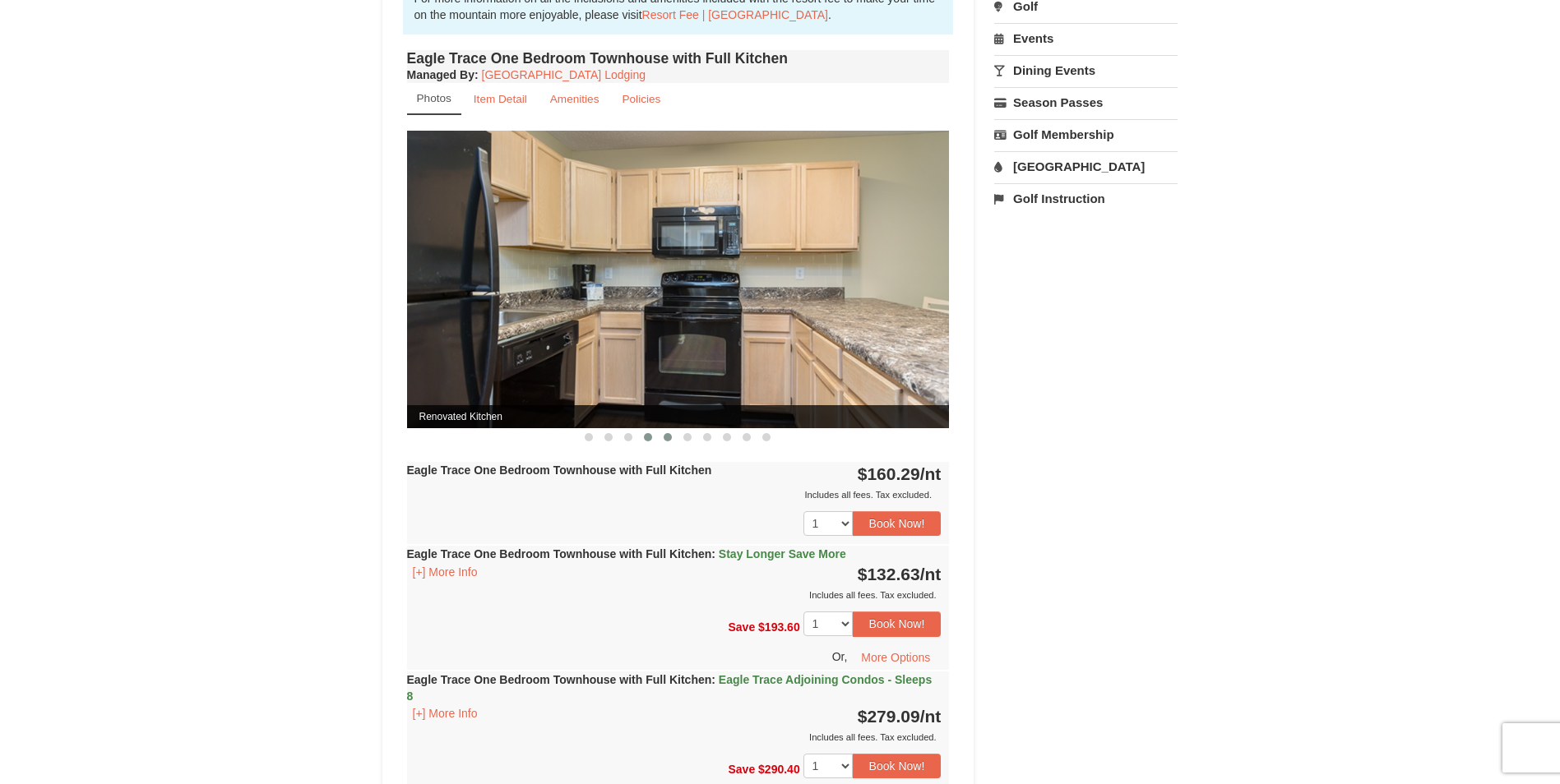
click at [665, 438] on span at bounding box center [667, 437] width 8 height 8
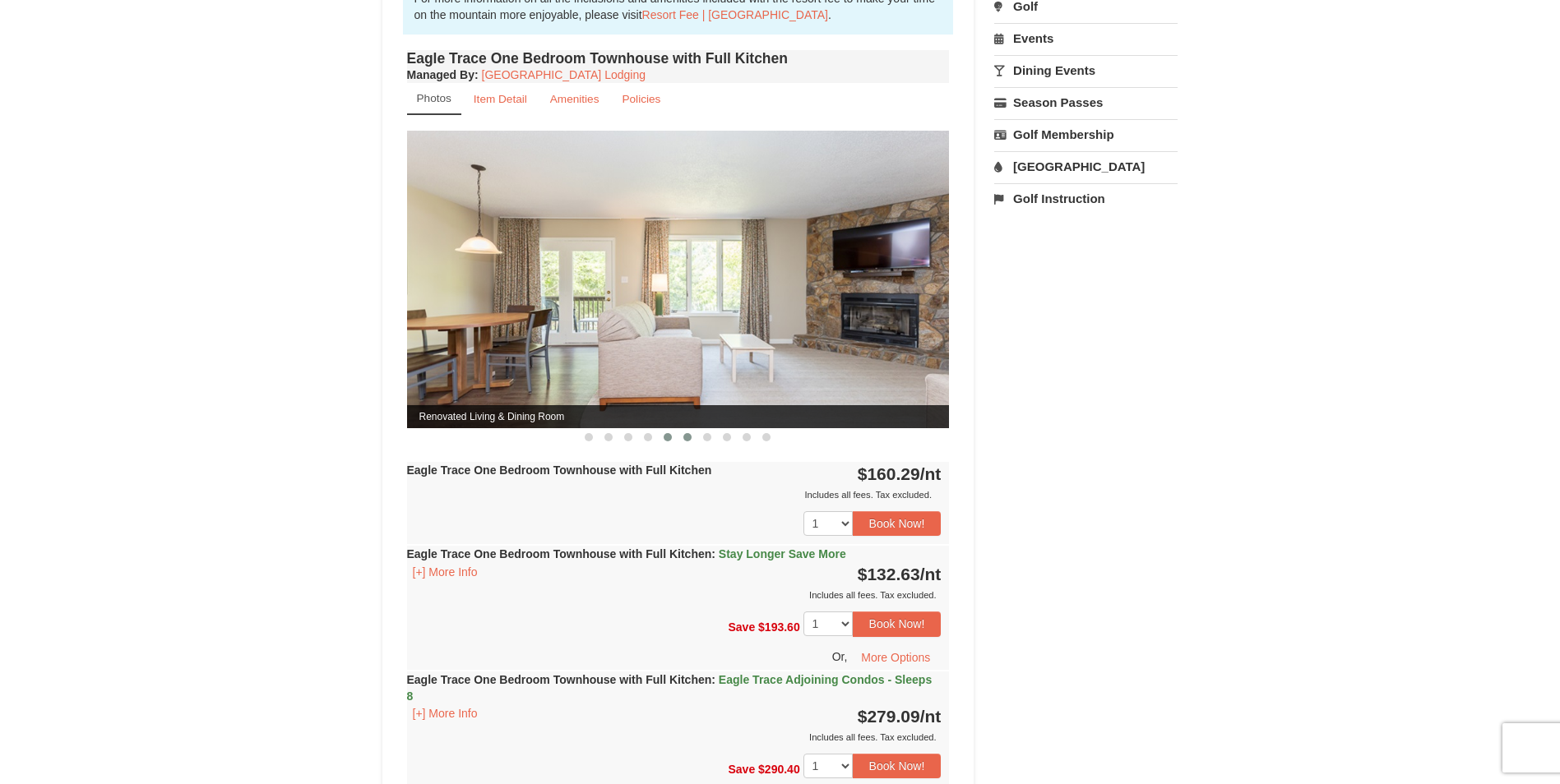
click at [682, 441] on button at bounding box center [688, 437] width 20 height 16
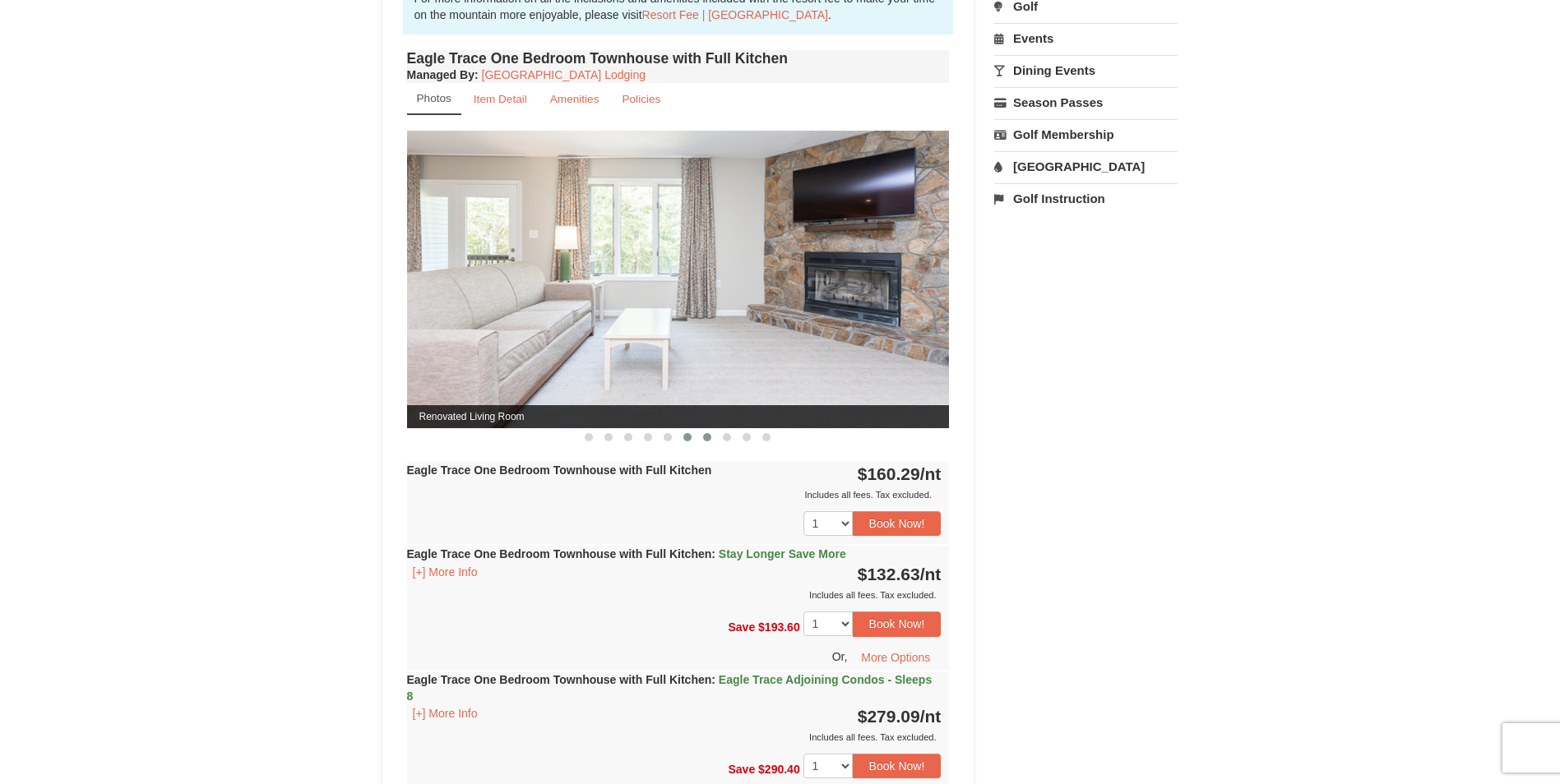
click at [706, 441] on span at bounding box center [707, 437] width 8 height 8
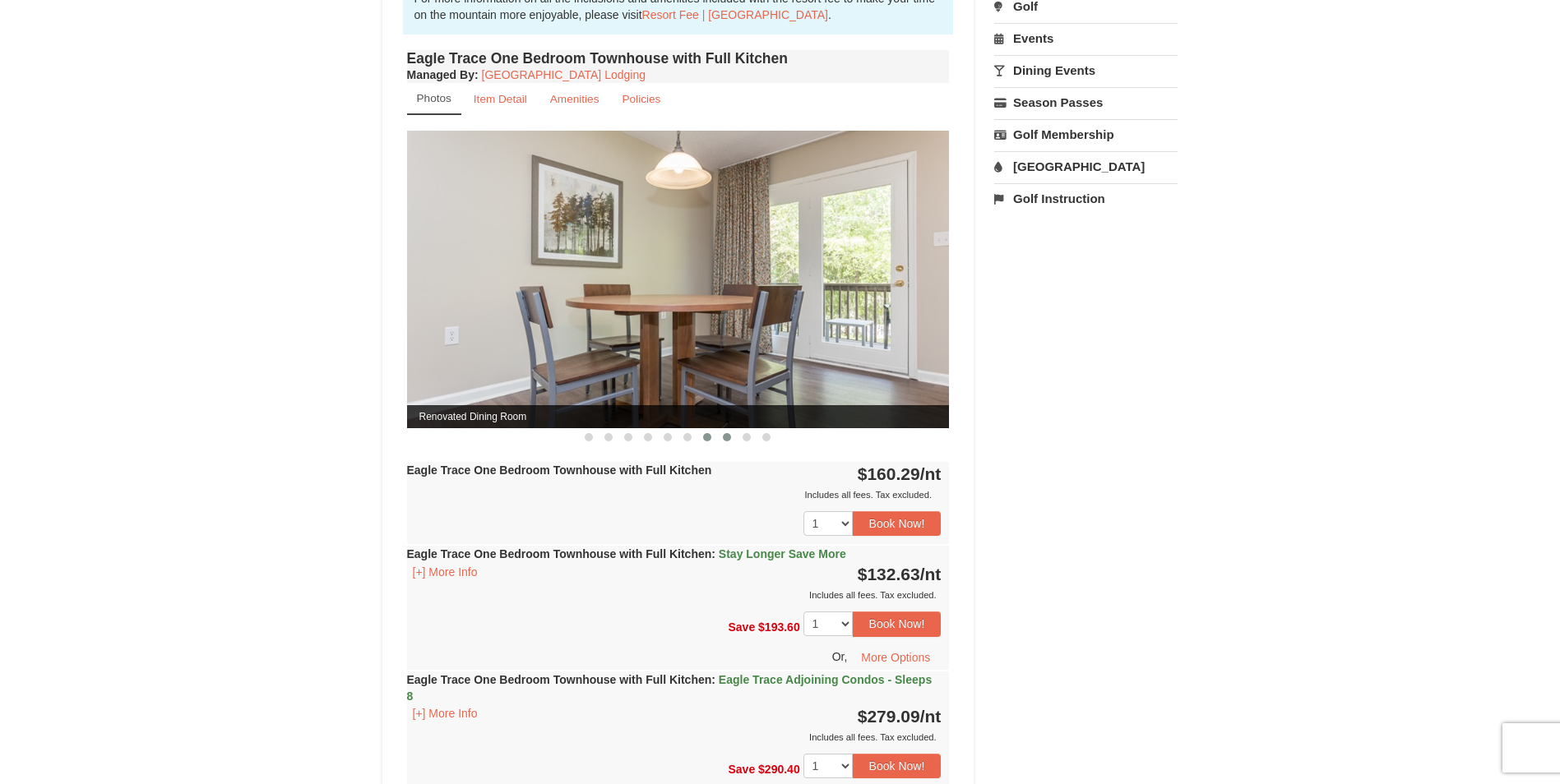
click at [728, 441] on span at bounding box center [726, 437] width 8 height 8
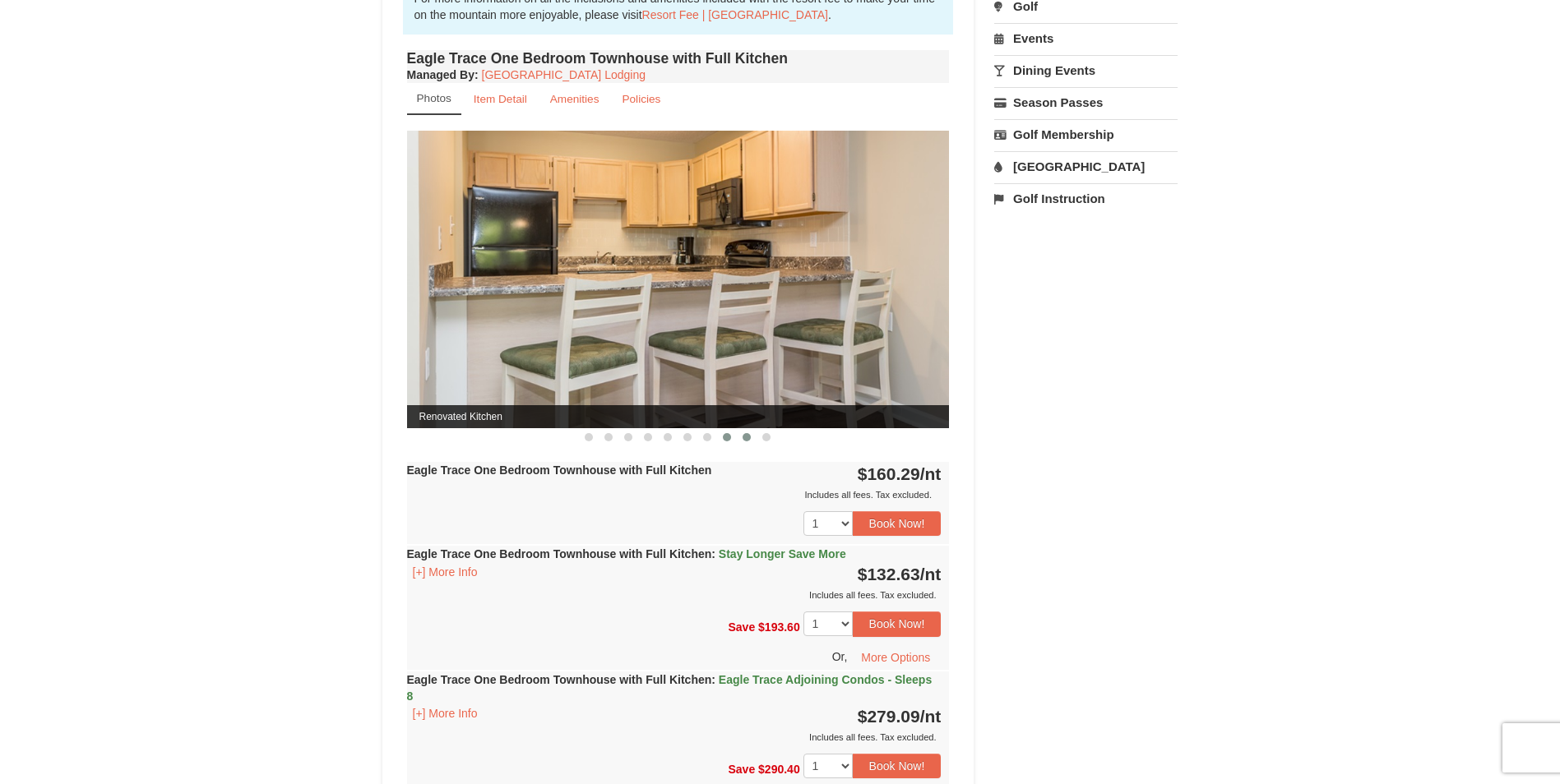
click at [741, 440] on button at bounding box center [747, 437] width 20 height 16
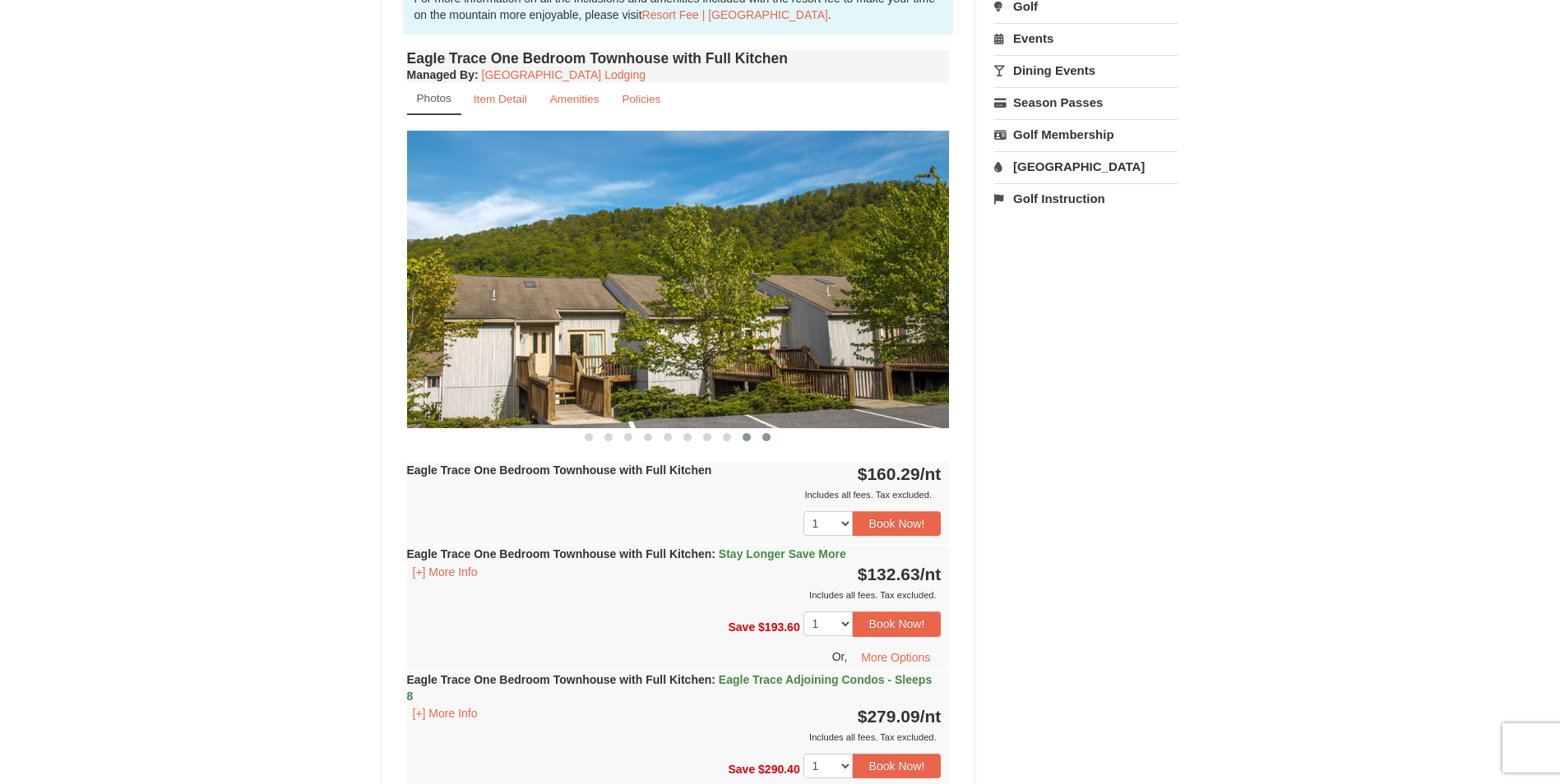
click at [767, 438] on span at bounding box center [766, 437] width 8 height 8
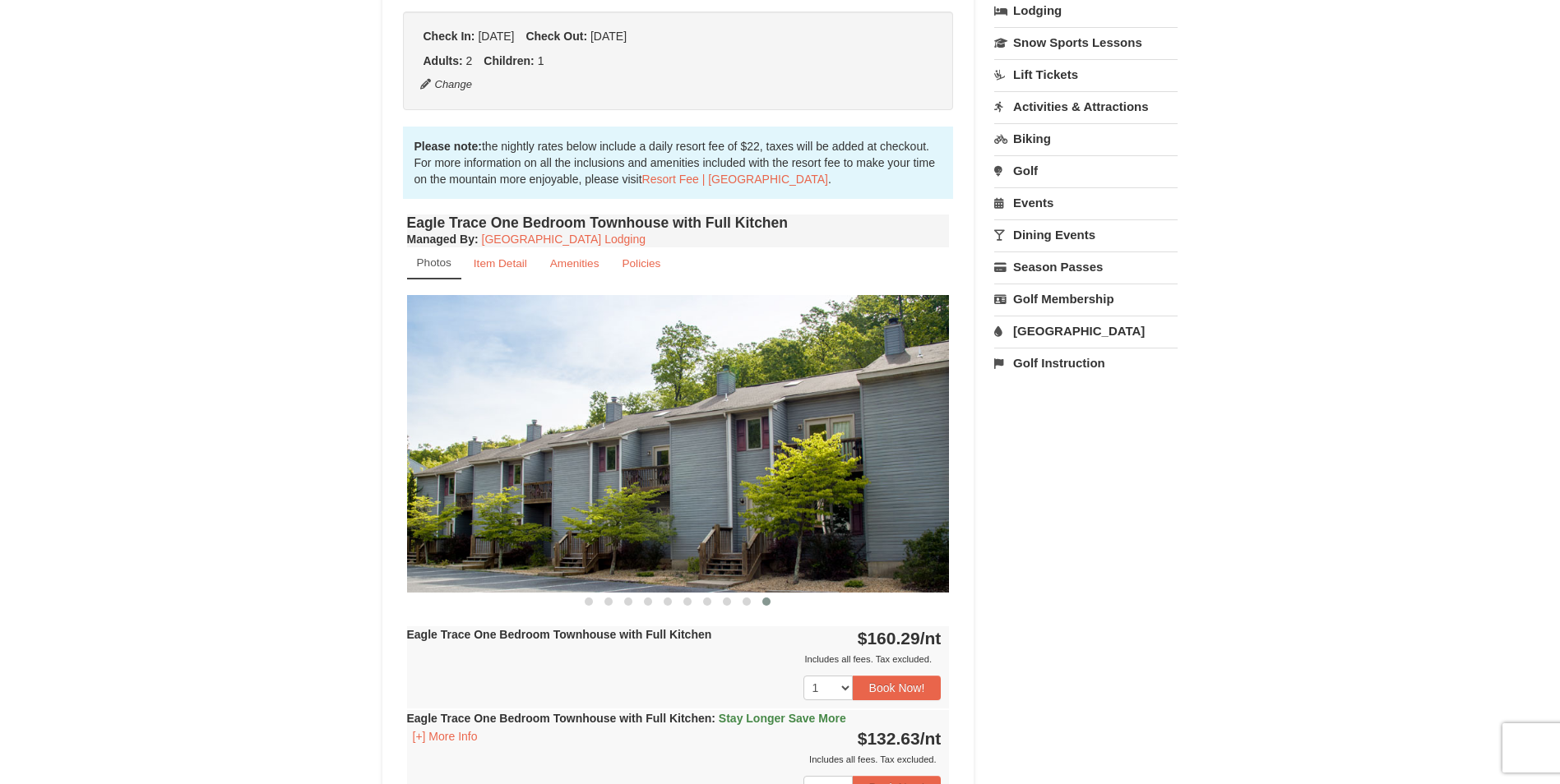
scroll to position [328, 0]
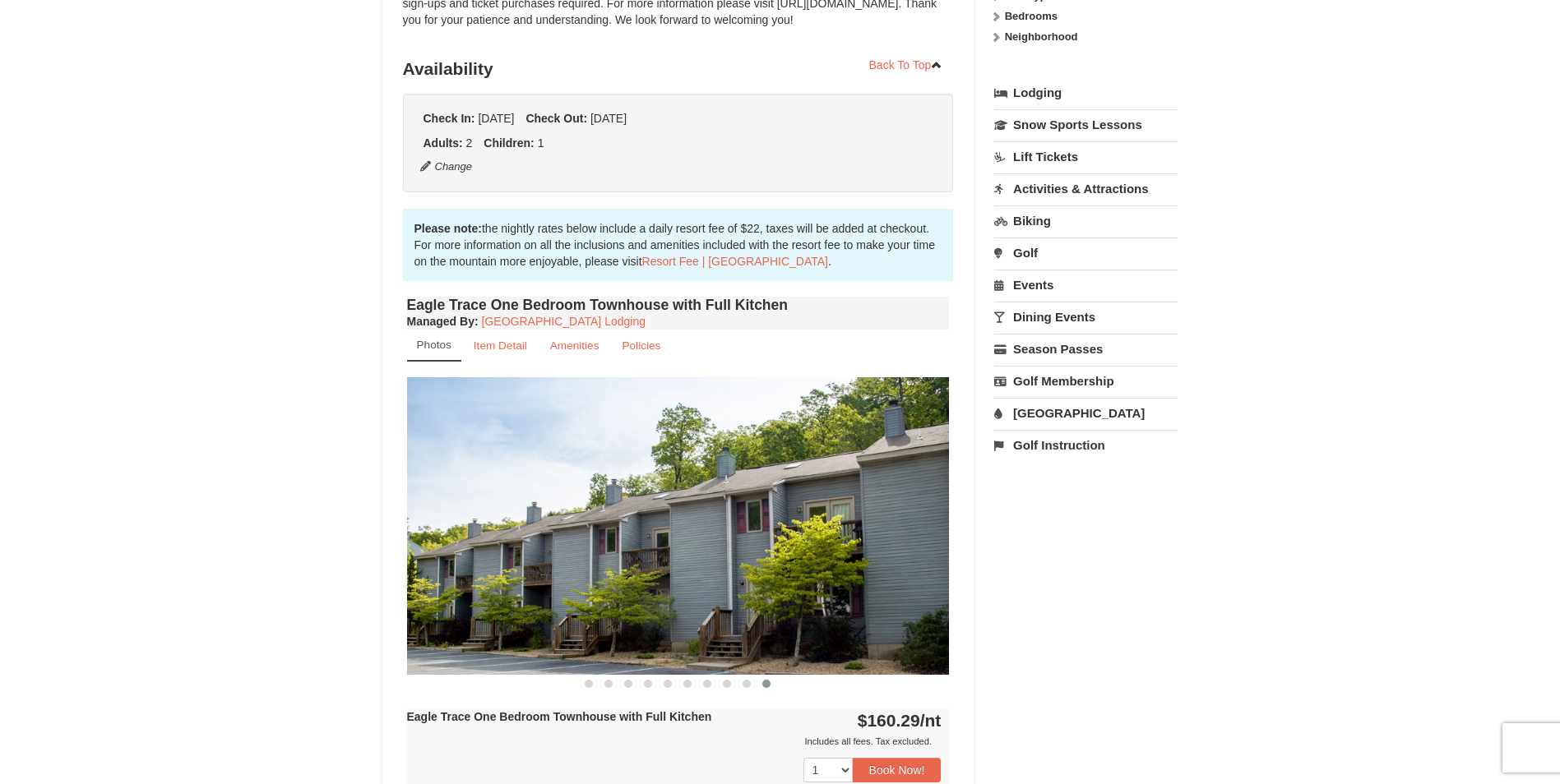
click at [1049, 408] on link "[GEOGRAPHIC_DATA]" at bounding box center [1085, 414] width 183 height 31
click at [1015, 514] on button "Search" at bounding box center [1022, 516] width 56 height 23
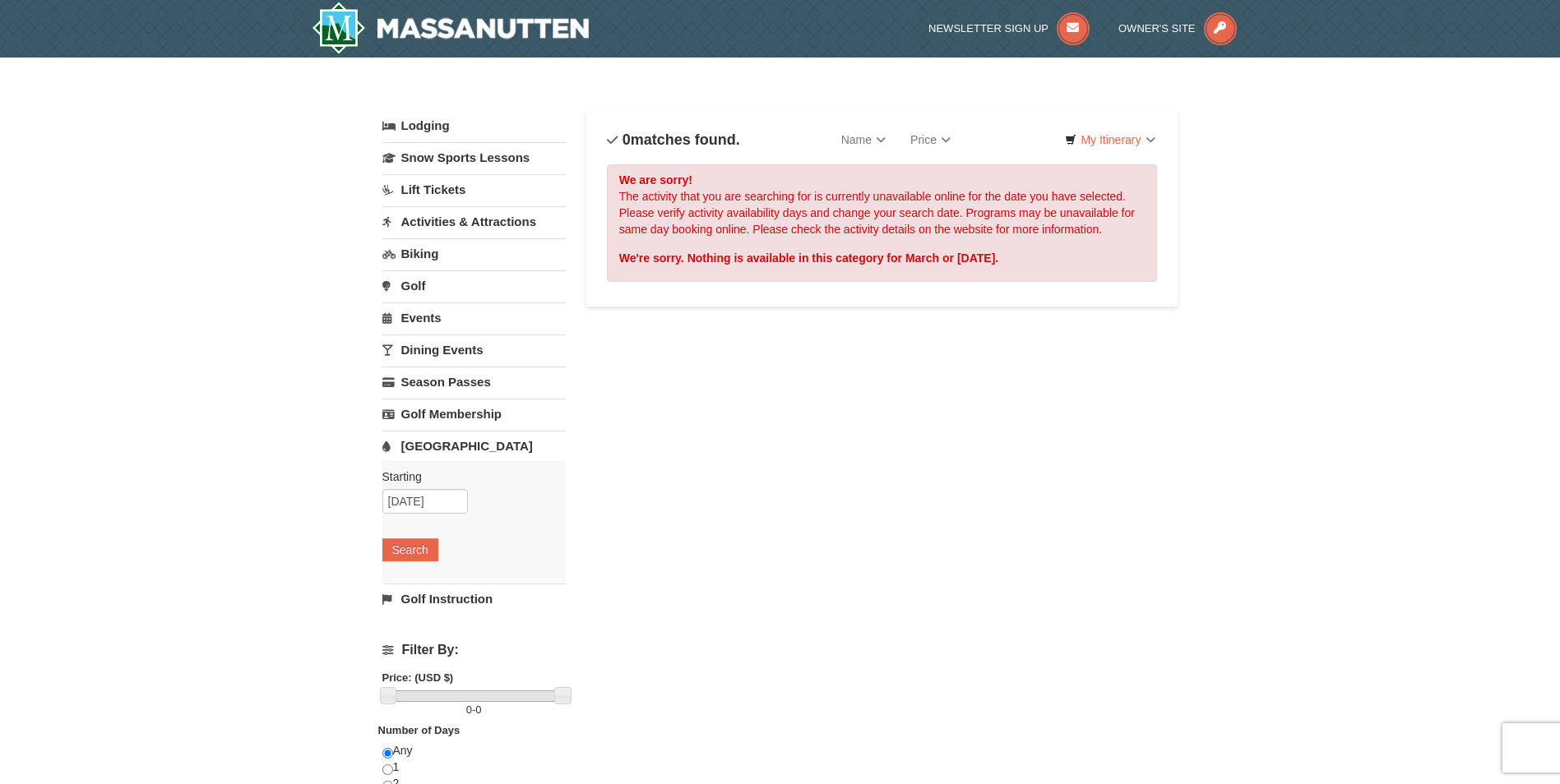
click at [433, 224] on link "Activities & Attractions" at bounding box center [474, 221] width 183 height 31
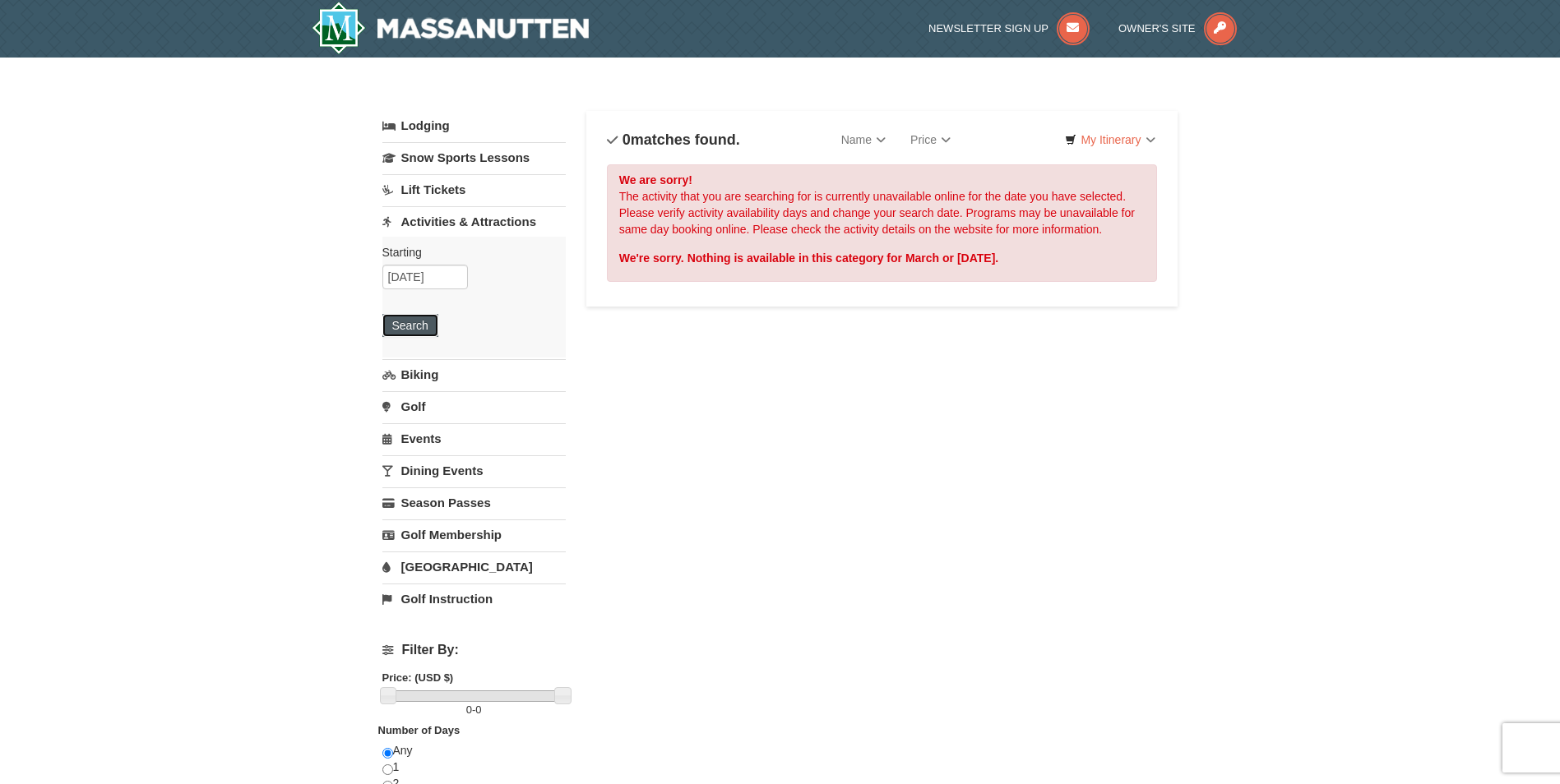
click at [407, 331] on button "Search" at bounding box center [410, 325] width 56 height 23
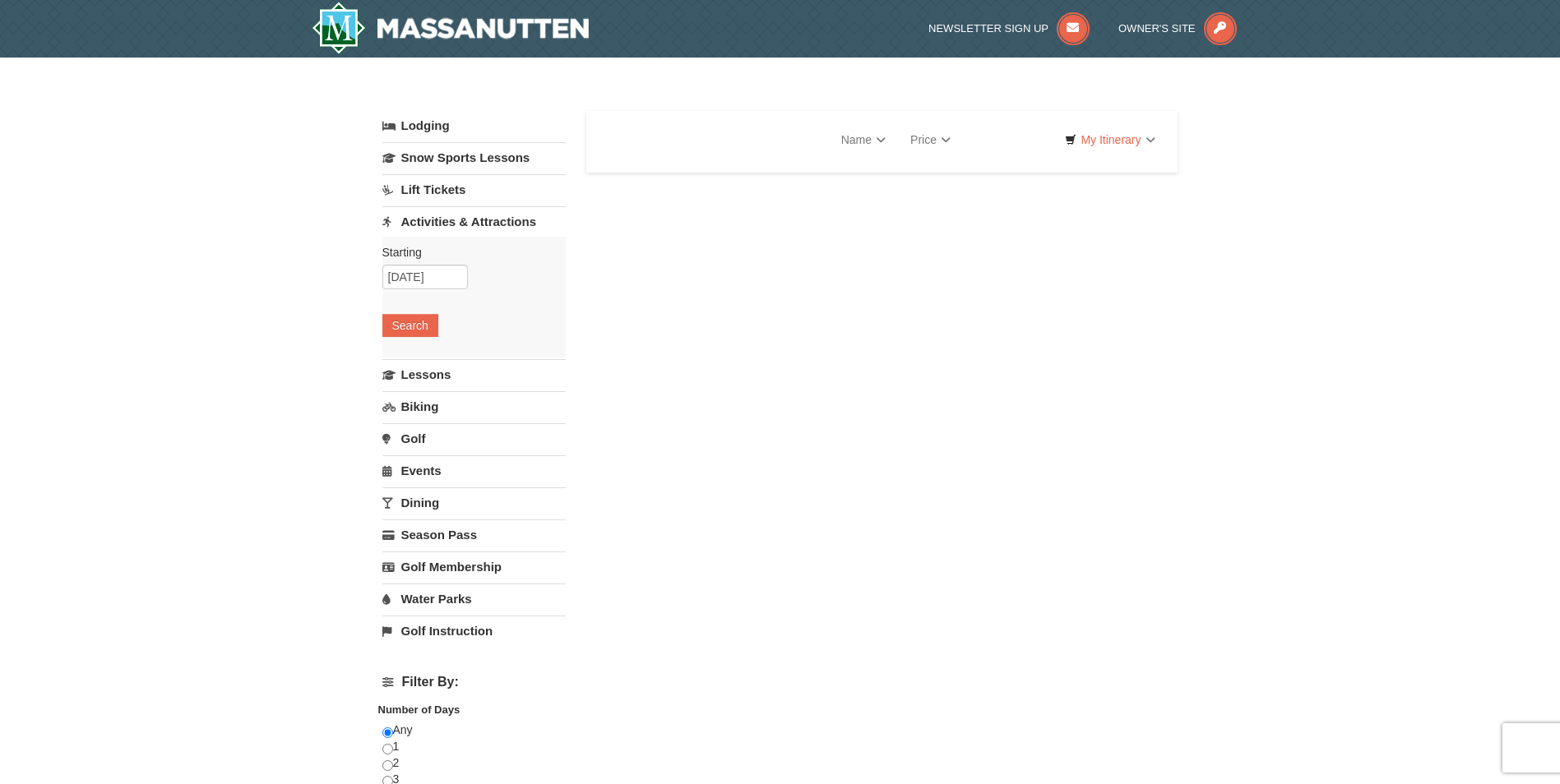
select select "10"
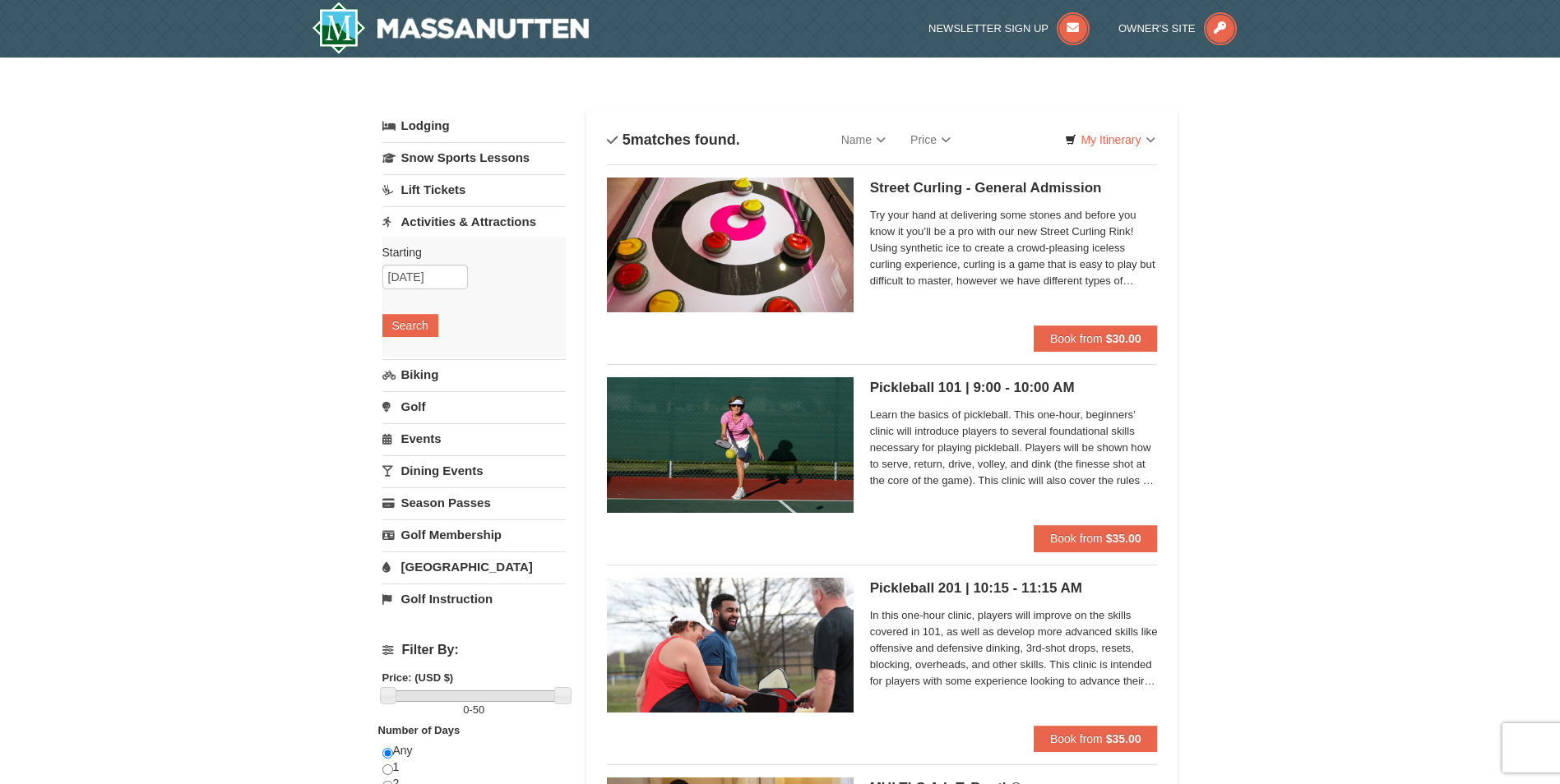
click at [430, 180] on link "Lift Tickets" at bounding box center [474, 190] width 183 height 31
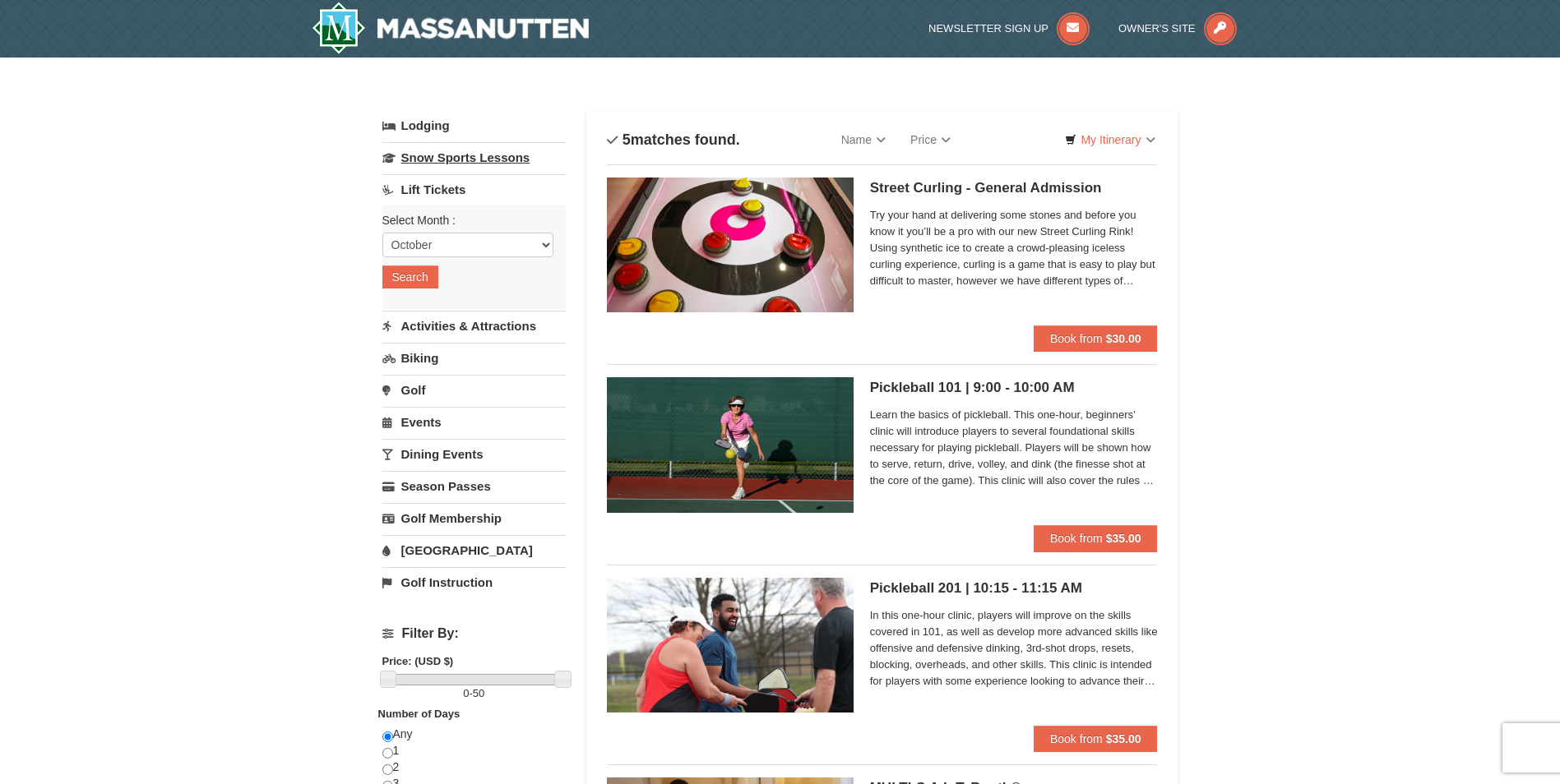
click at [459, 156] on link "Snow Sports Lessons" at bounding box center [474, 158] width 183 height 31
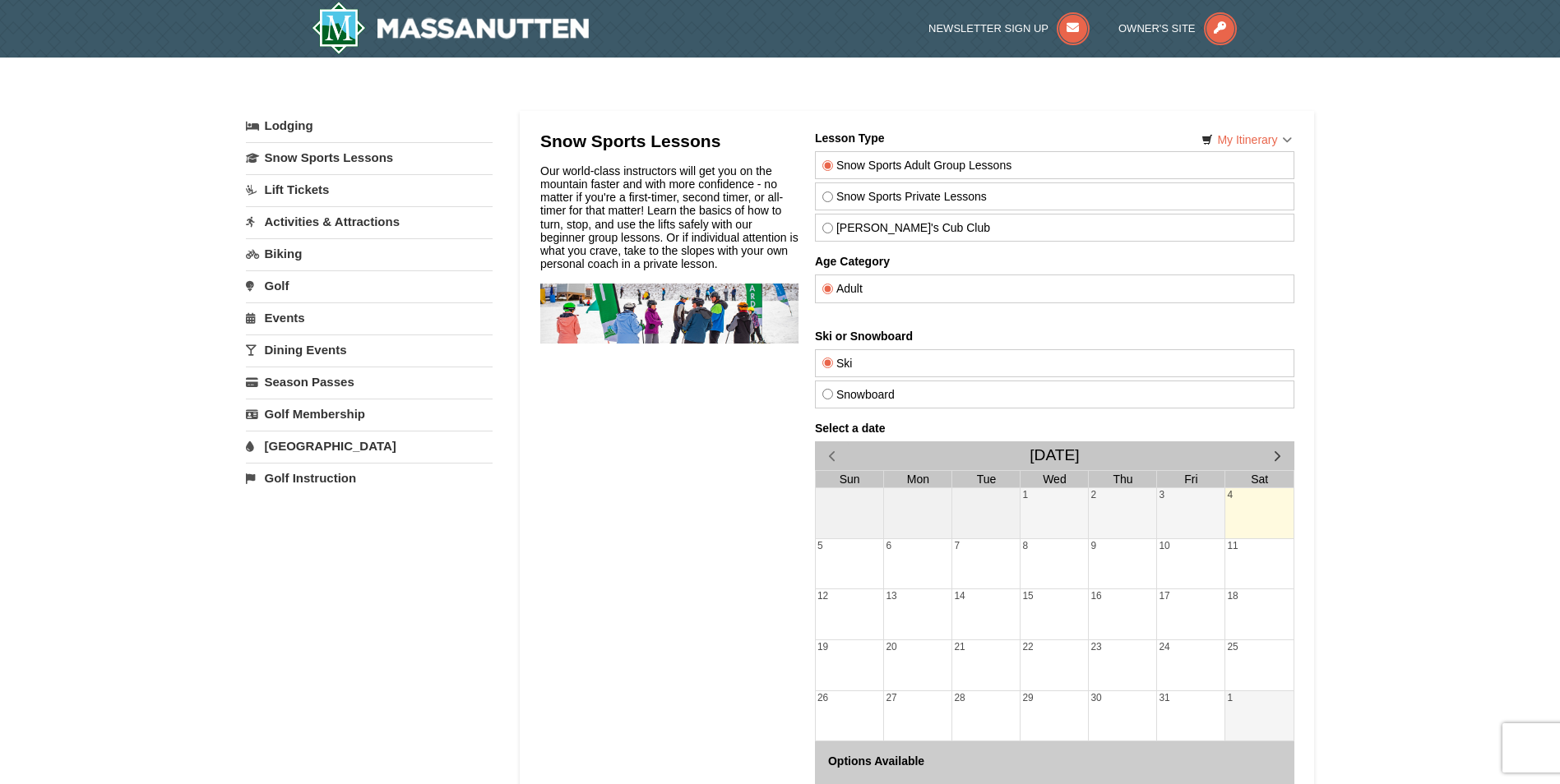
click at [823, 232] on input "Theo's Cub Club" at bounding box center [827, 229] width 11 height 11
radio input "true"
click at [828, 397] on input "Snowboard" at bounding box center [827, 395] width 11 height 11
radio input "true"
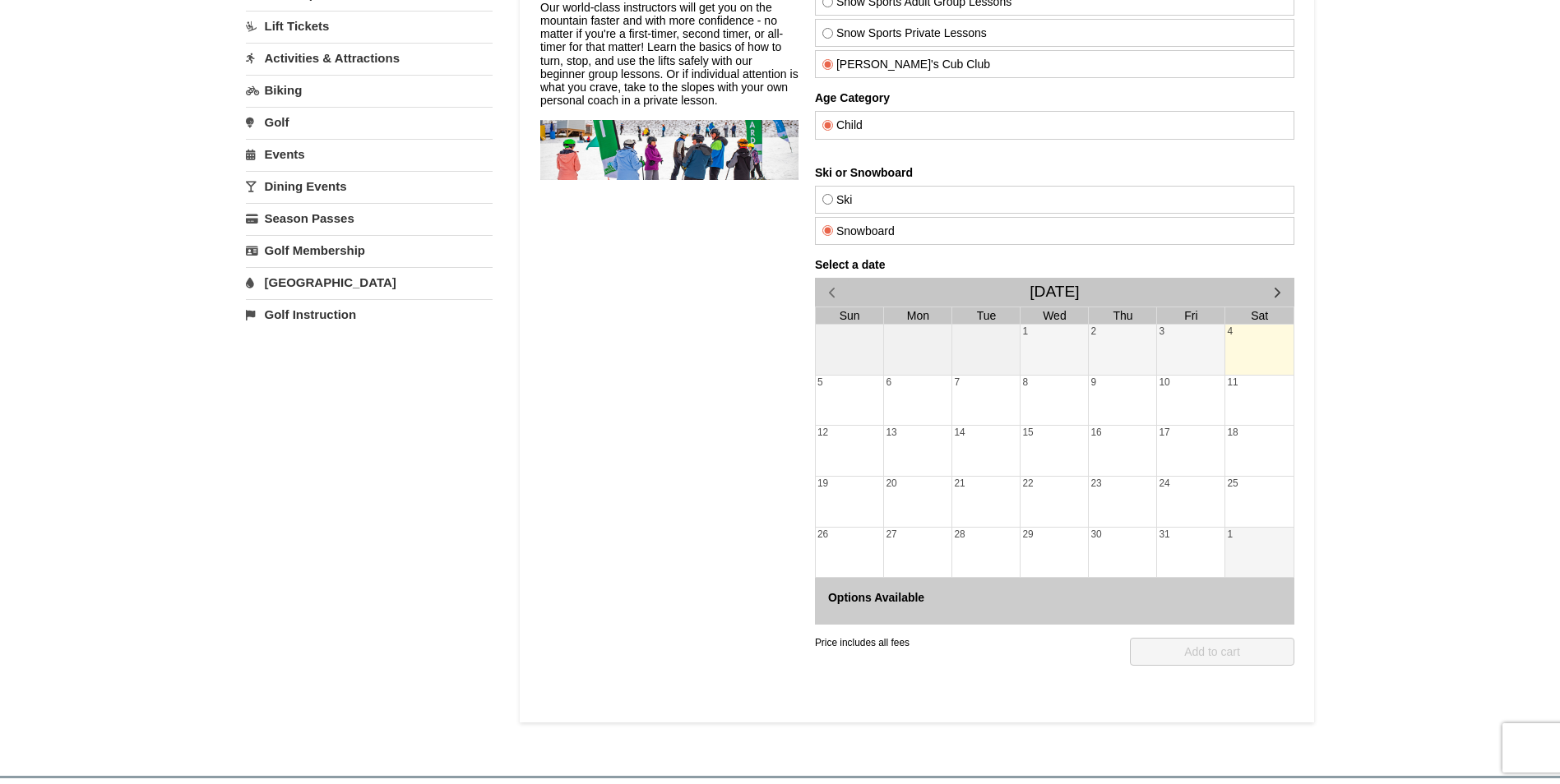
scroll to position [164, 0]
click at [1276, 287] on span "button" at bounding box center [1276, 291] width 17 height 17
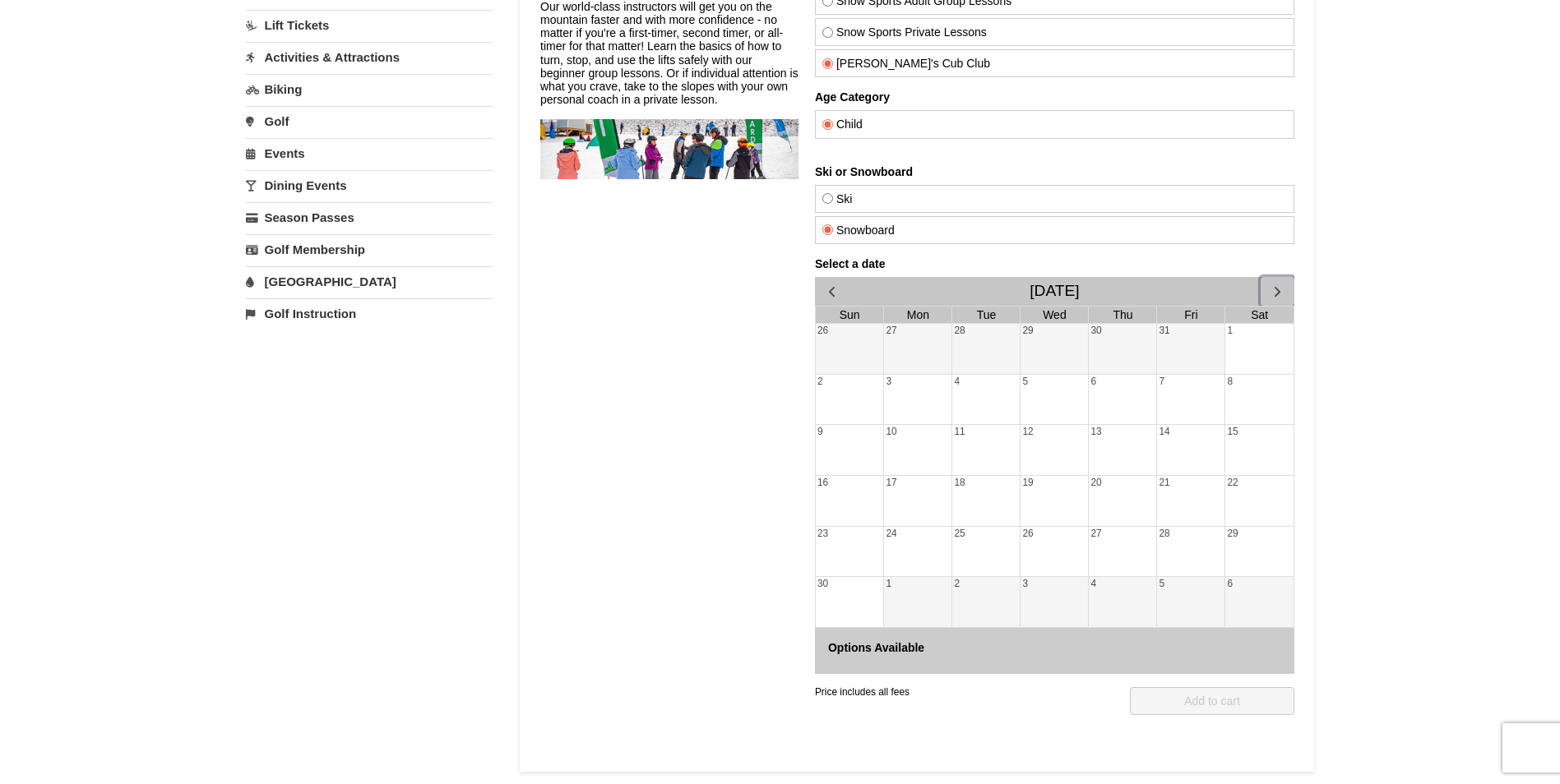
click at [1276, 287] on span "button" at bounding box center [1276, 291] width 17 height 17
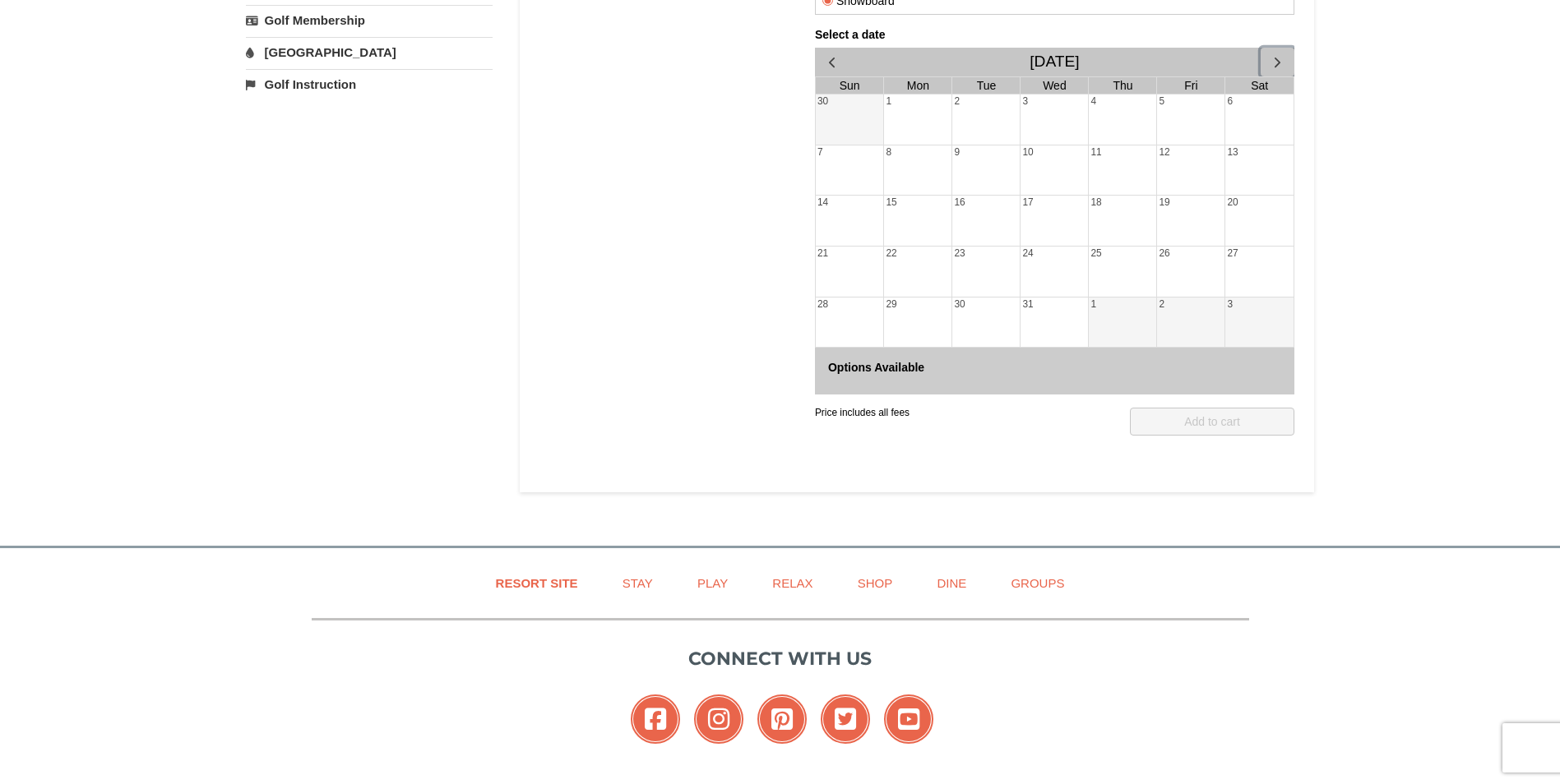
scroll to position [221, 0]
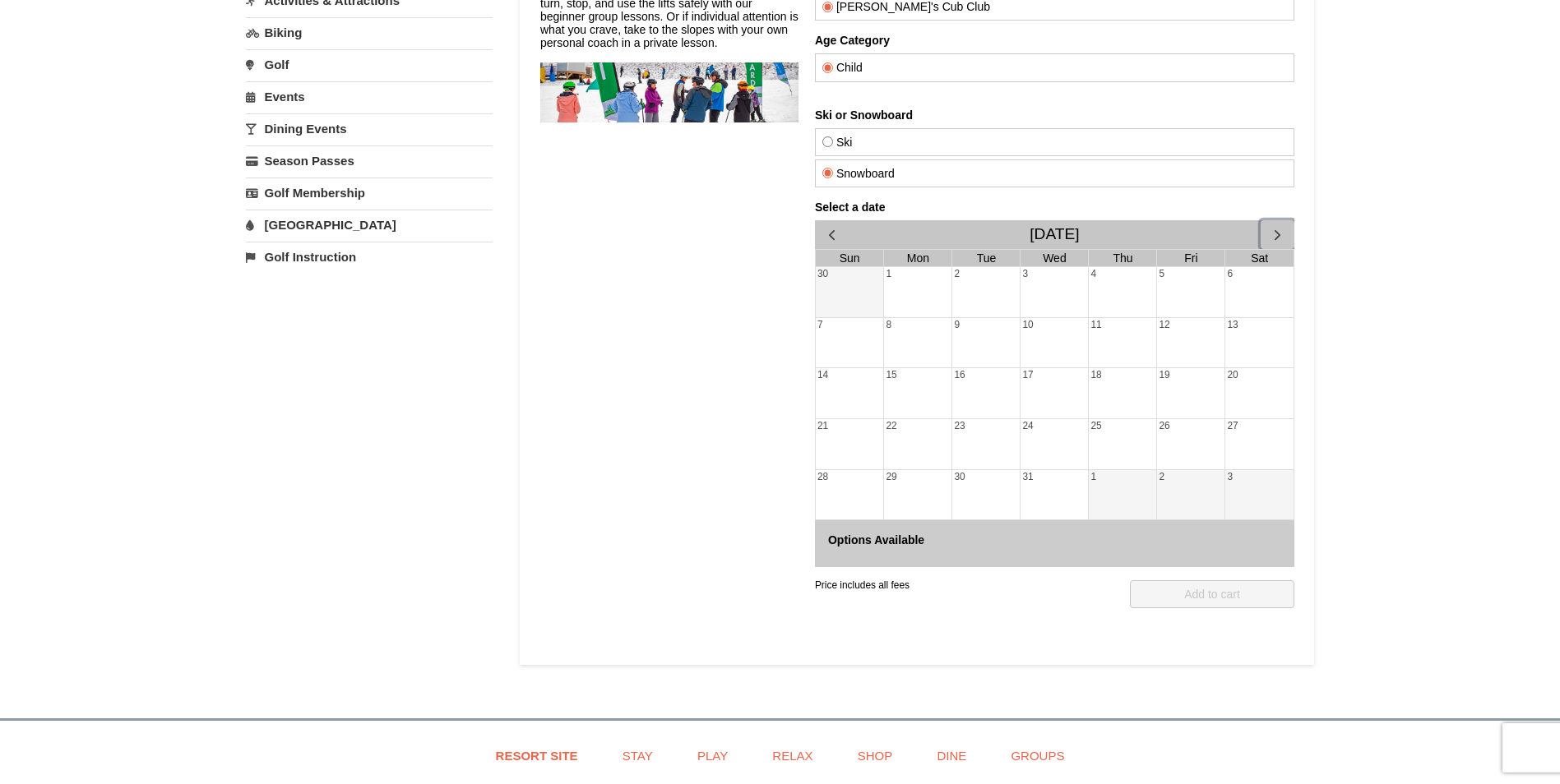
click at [1118, 389] on div "18" at bounding box center [1122, 393] width 67 height 50
click at [1295, 232] on div at bounding box center [917, 278] width 795 height 775
click at [1281, 235] on span "button" at bounding box center [1276, 234] width 17 height 17
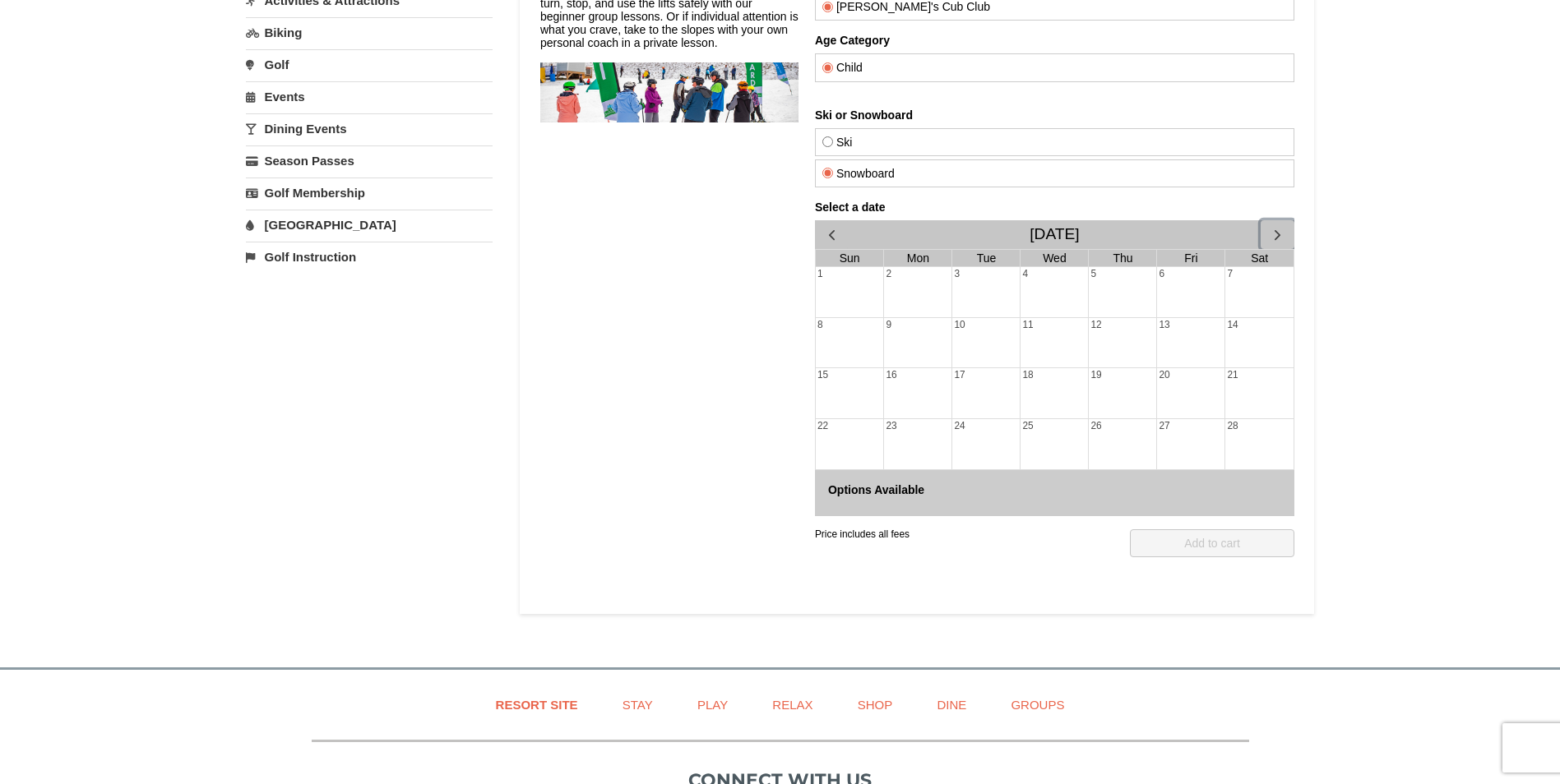
click at [1281, 235] on span "button" at bounding box center [1276, 234] width 17 height 17
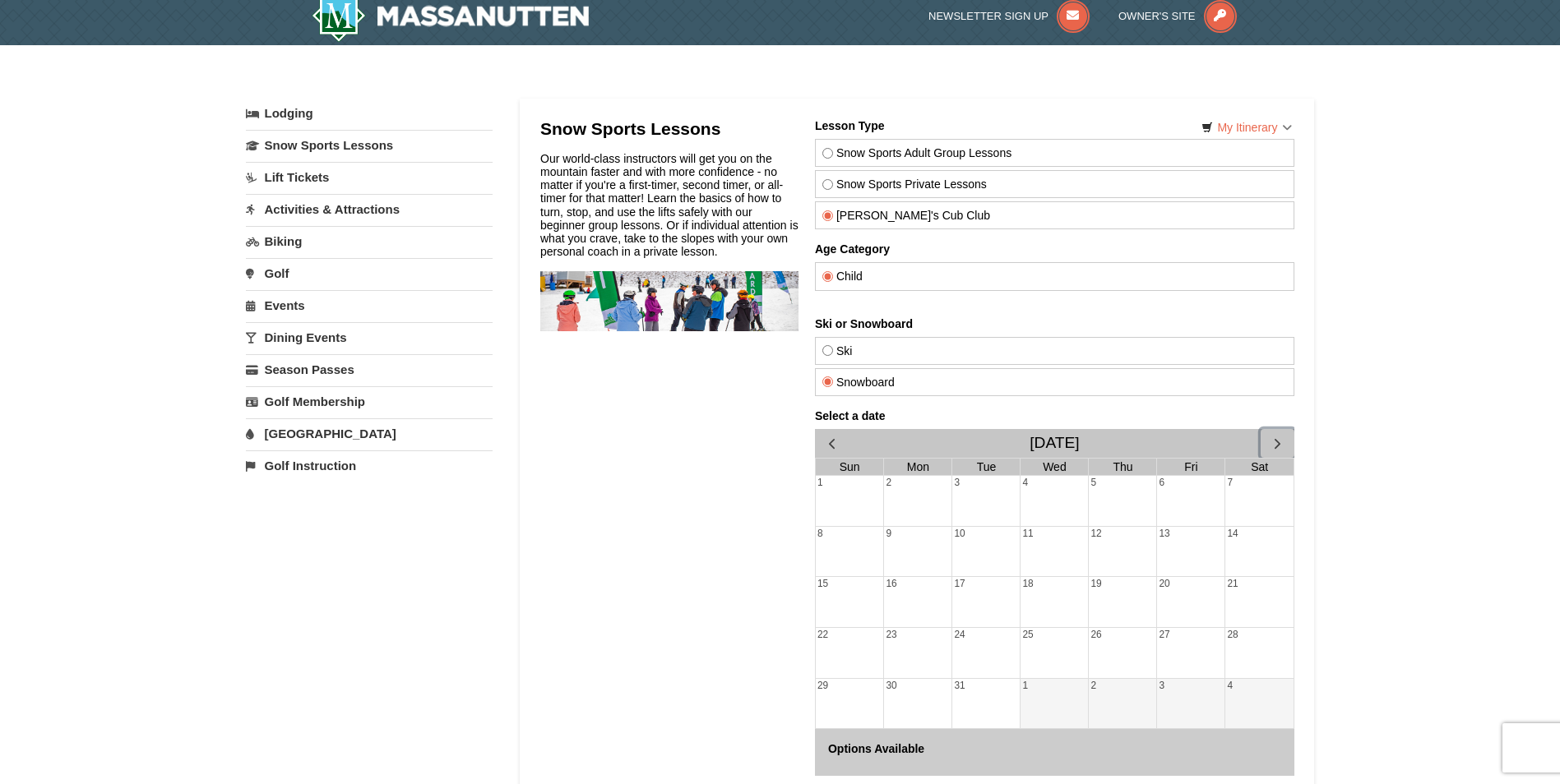
scroll to position [0, 0]
